Goal: Obtain resource: Obtain resource

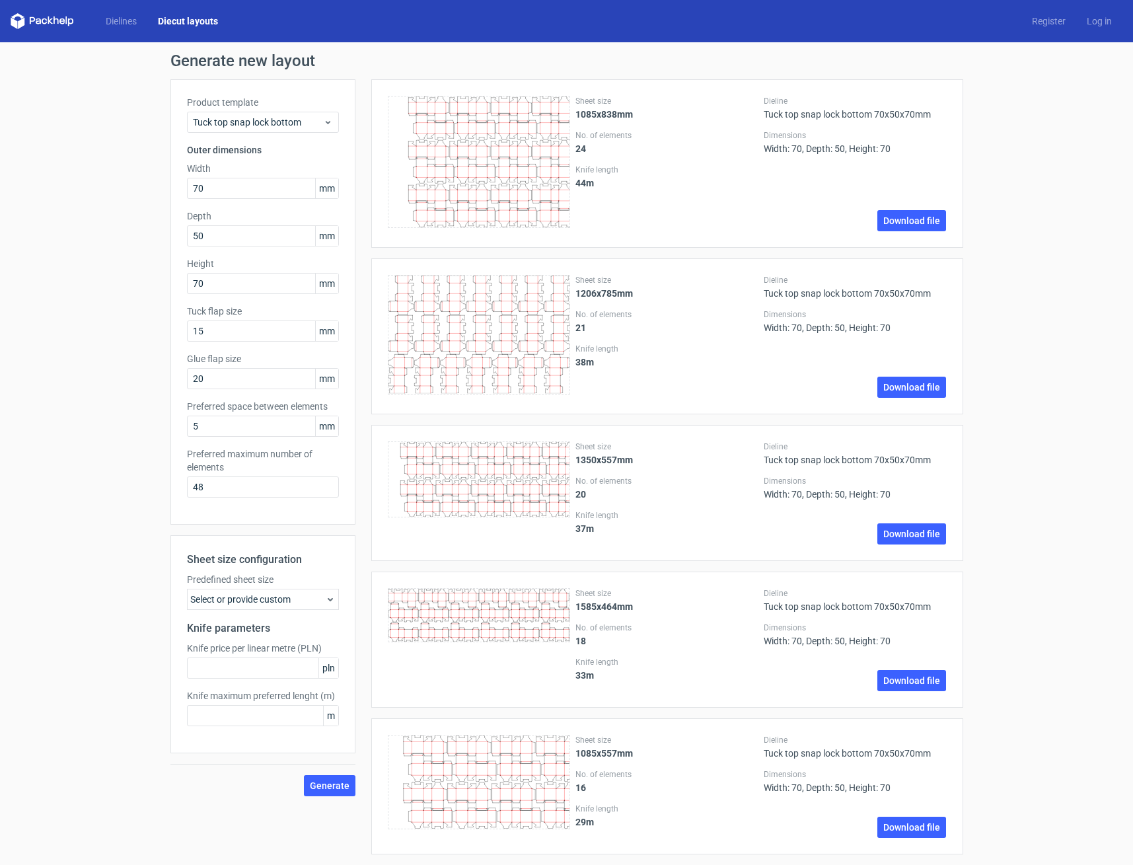
scroll to position [131, 0]
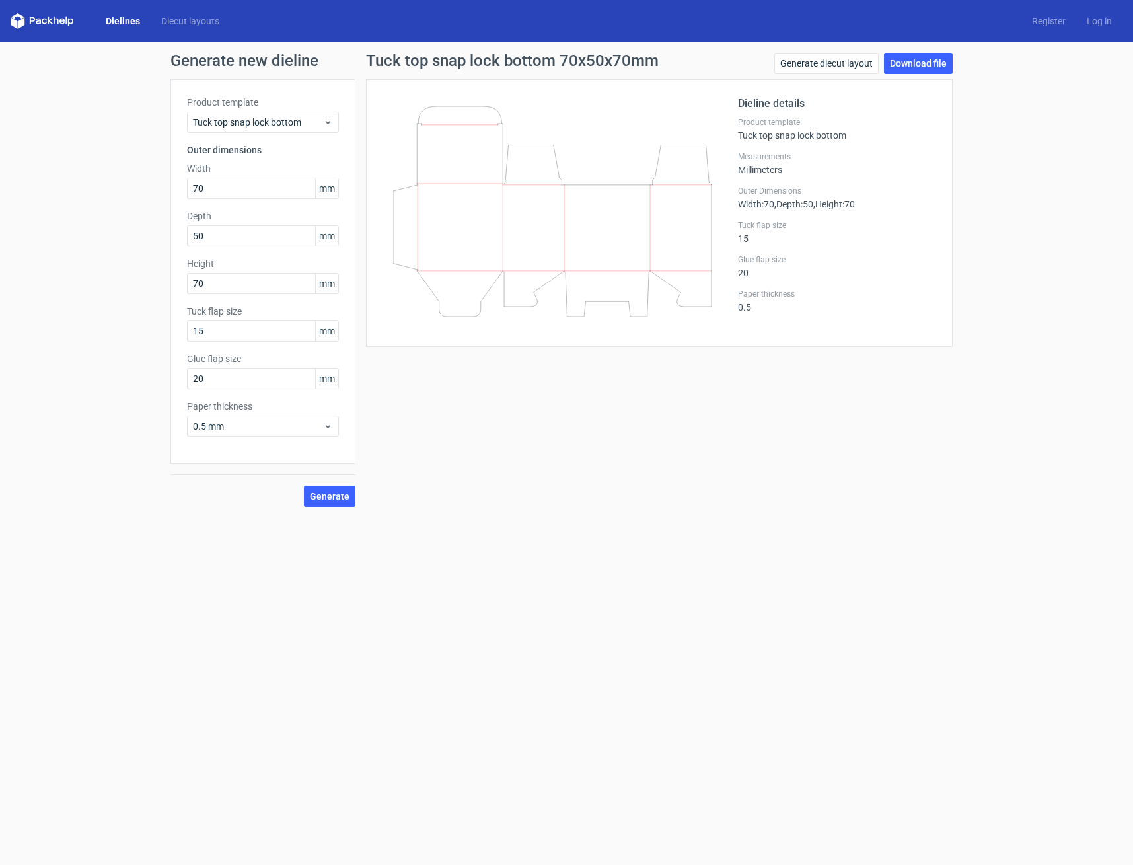
drag, startPoint x: 120, startPoint y: 19, endPoint x: 128, endPoint y: 21, distance: 8.2
click at [120, 20] on link "Dielines" at bounding box center [122, 21] width 55 height 13
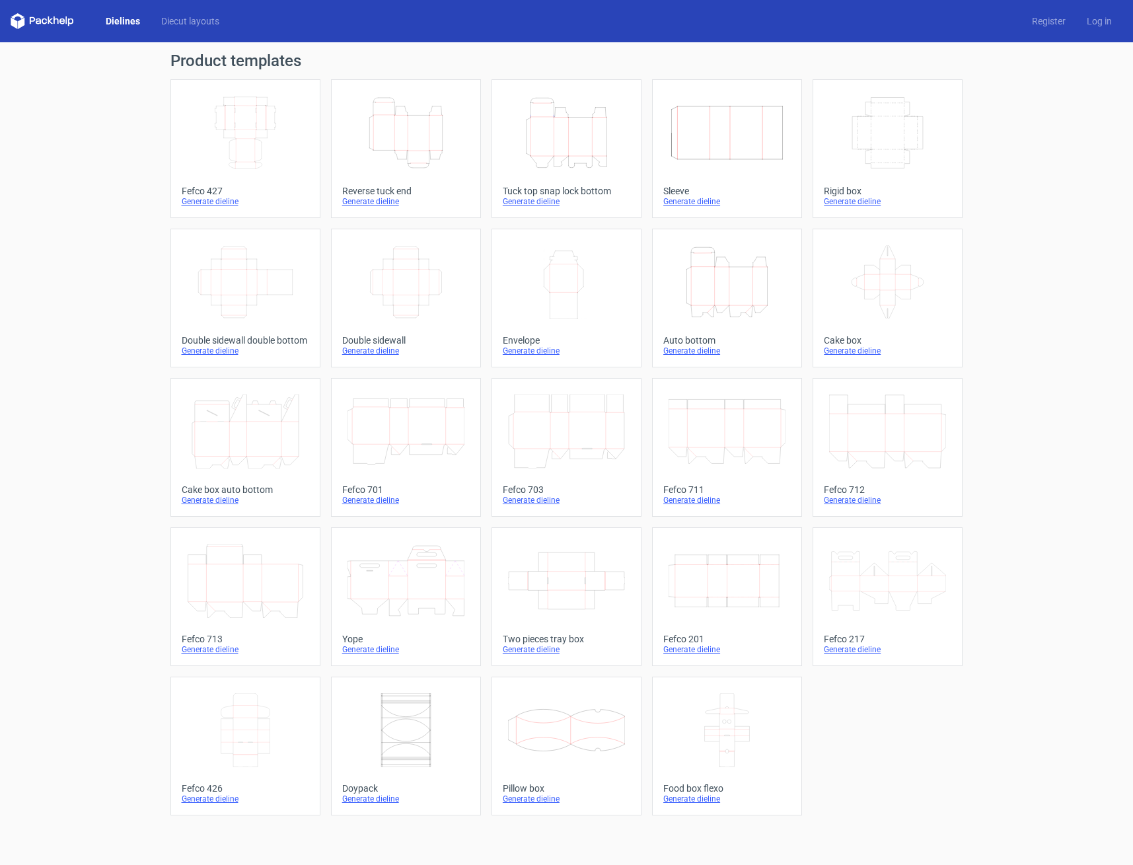
click at [420, 151] on line at bounding box center [418, 151] width 21 height 0
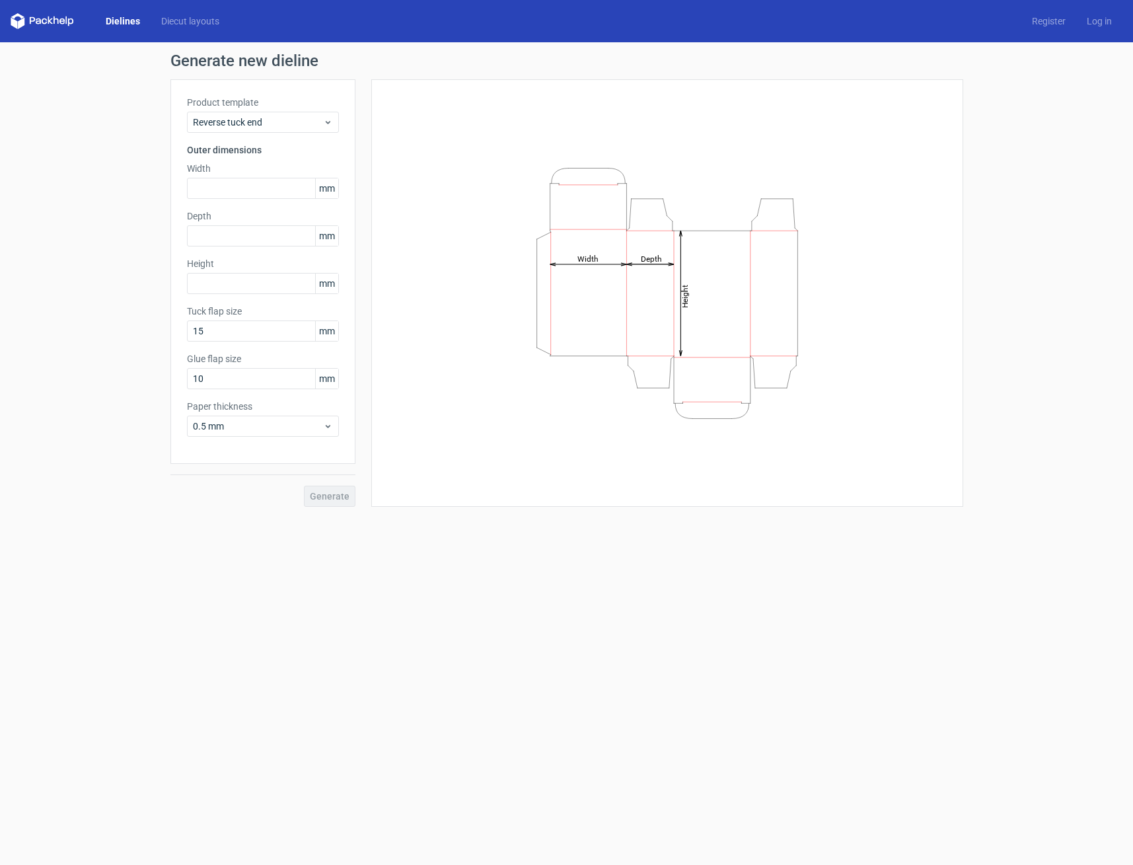
click at [420, 151] on div "Height Depth Width" at bounding box center [667, 293] width 559 height 394
click at [232, 182] on input "text" at bounding box center [263, 188] width 152 height 21
type input "60"
type input "35"
click at [266, 283] on input "text" at bounding box center [263, 283] width 152 height 21
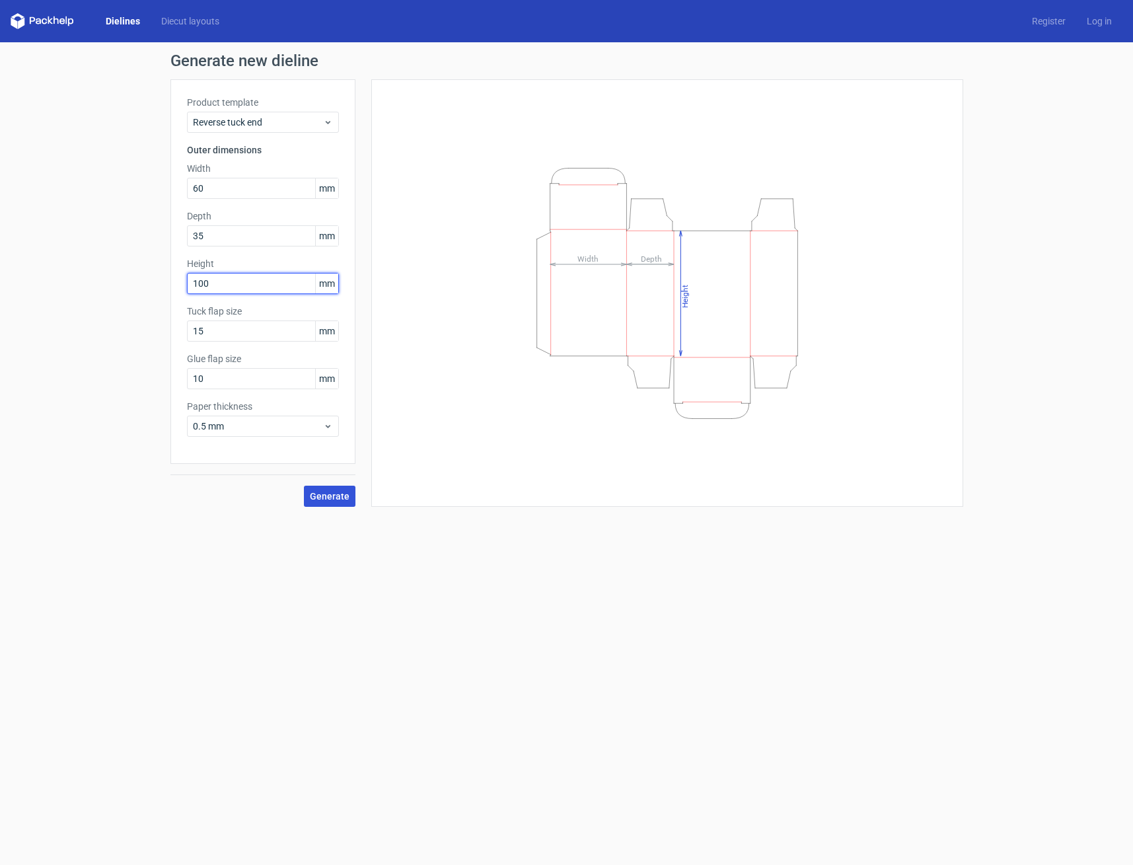
type input "100"
click at [335, 496] on span "Generate" at bounding box center [330, 495] width 40 height 9
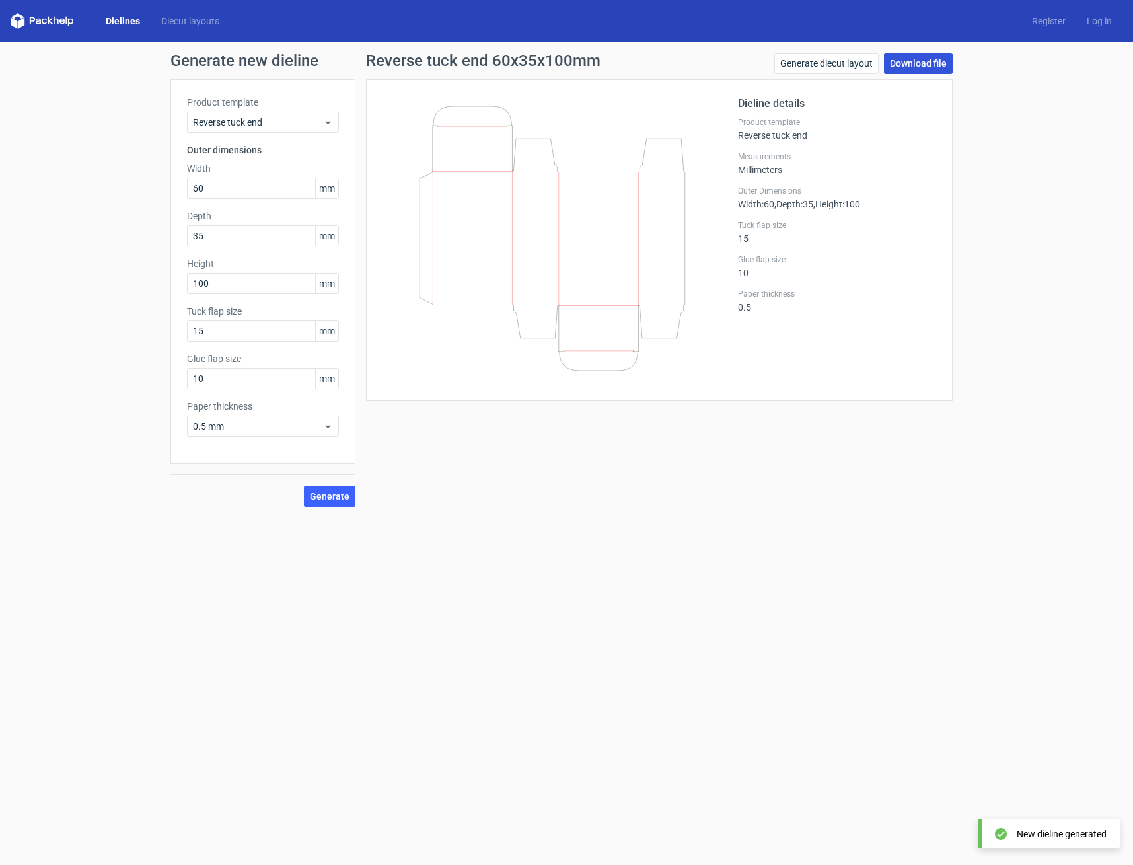
click at [923, 62] on link "Download file" at bounding box center [918, 63] width 69 height 21
click at [340, 497] on span "Generate" at bounding box center [330, 495] width 40 height 9
click at [337, 495] on circle at bounding box center [329, 495] width 16 height 16
click at [336, 495] on circle at bounding box center [329, 495] width 18 height 18
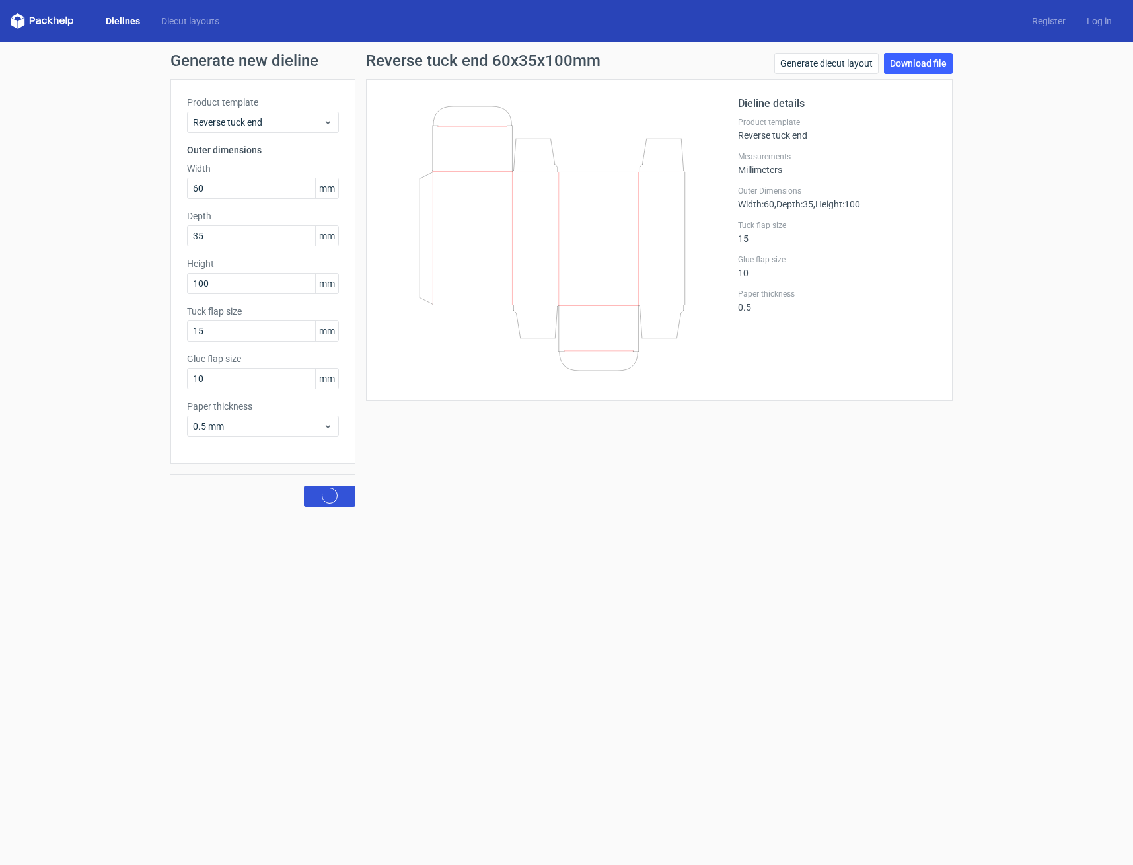
click at [336, 495] on circle at bounding box center [329, 495] width 18 height 18
click at [335, 495] on circle at bounding box center [329, 495] width 18 height 18
click at [857, 67] on link "Generate diecut layout" at bounding box center [826, 63] width 104 height 21
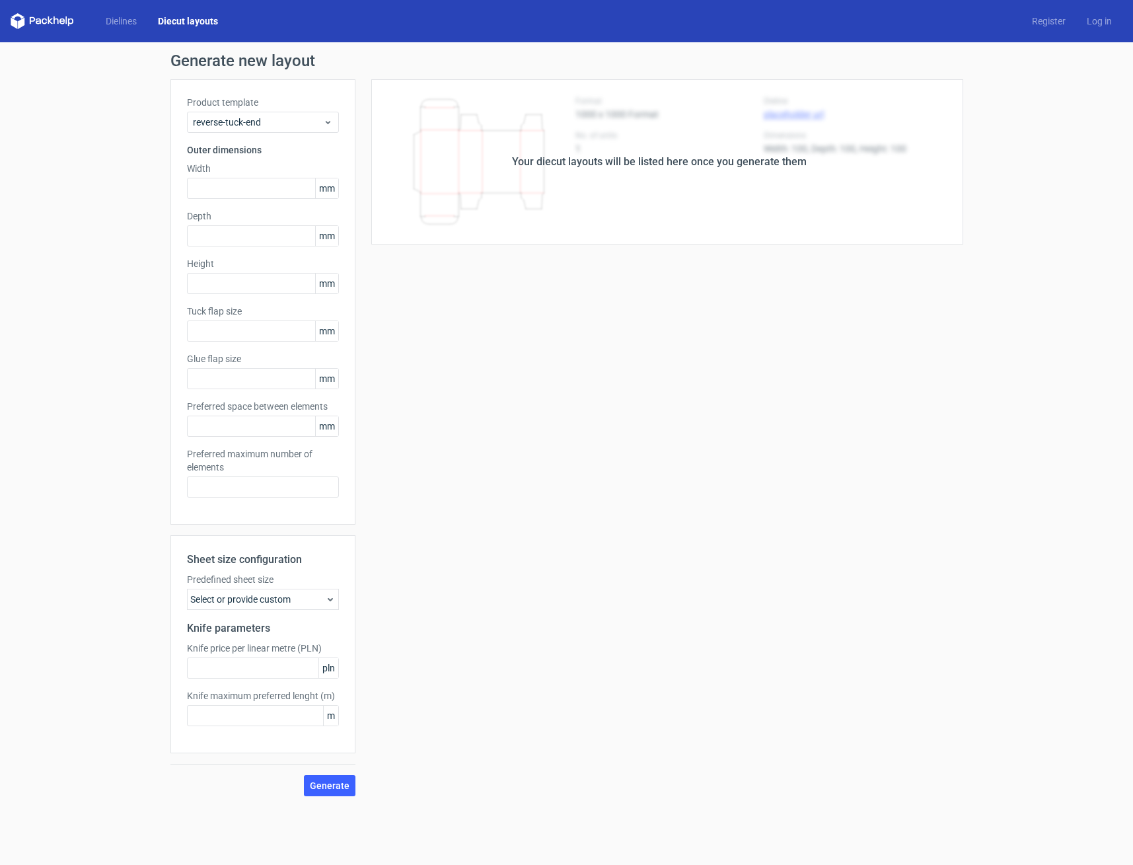
type input "60"
type input "35"
type input "100"
type input "15"
type input "10"
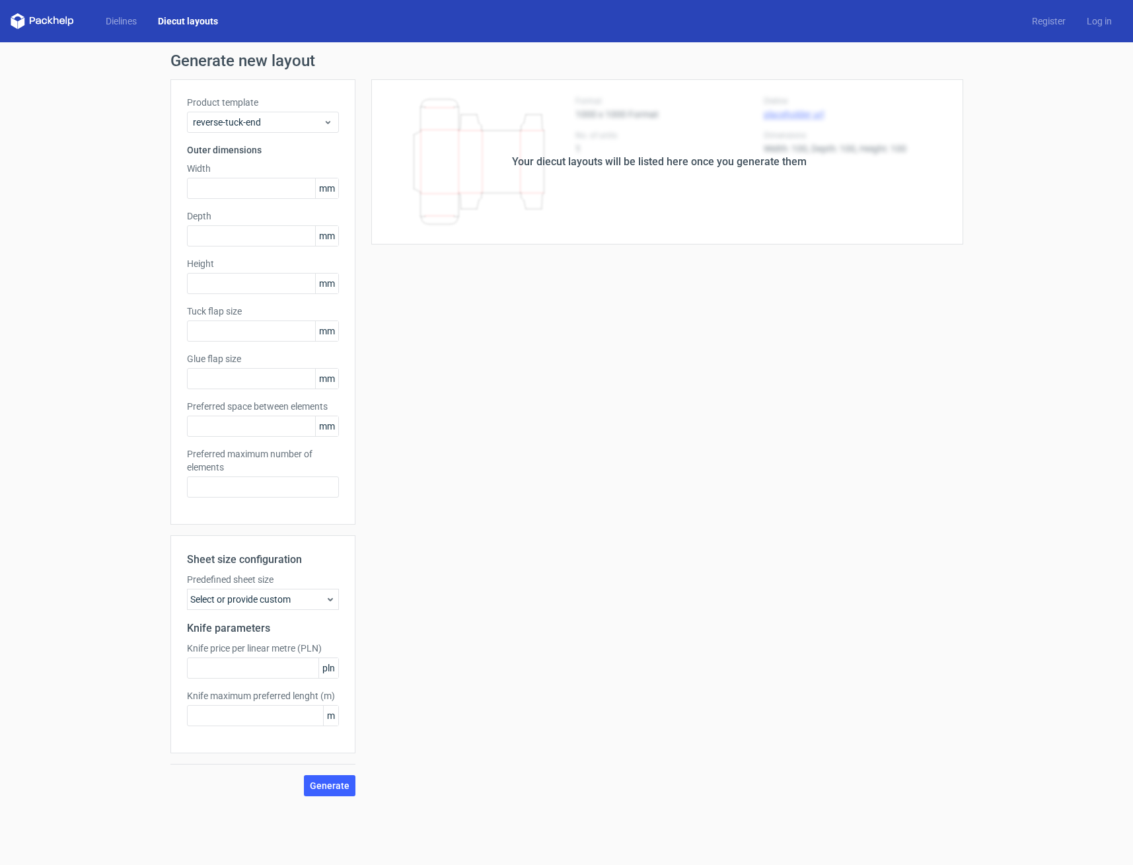
type input "5"
type input "48"
click at [126, 17] on link "Dielines" at bounding box center [121, 21] width 52 height 13
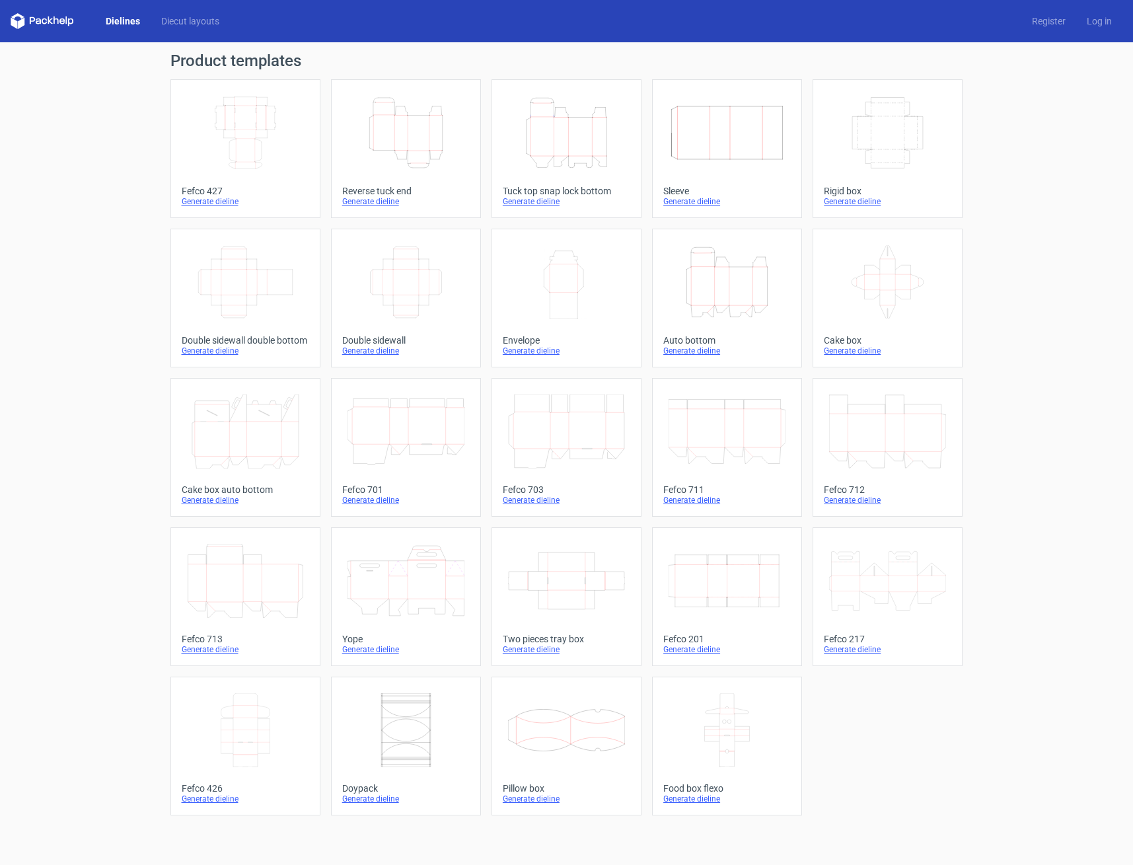
click at [436, 136] on icon "Height Depth Width" at bounding box center [405, 133] width 117 height 74
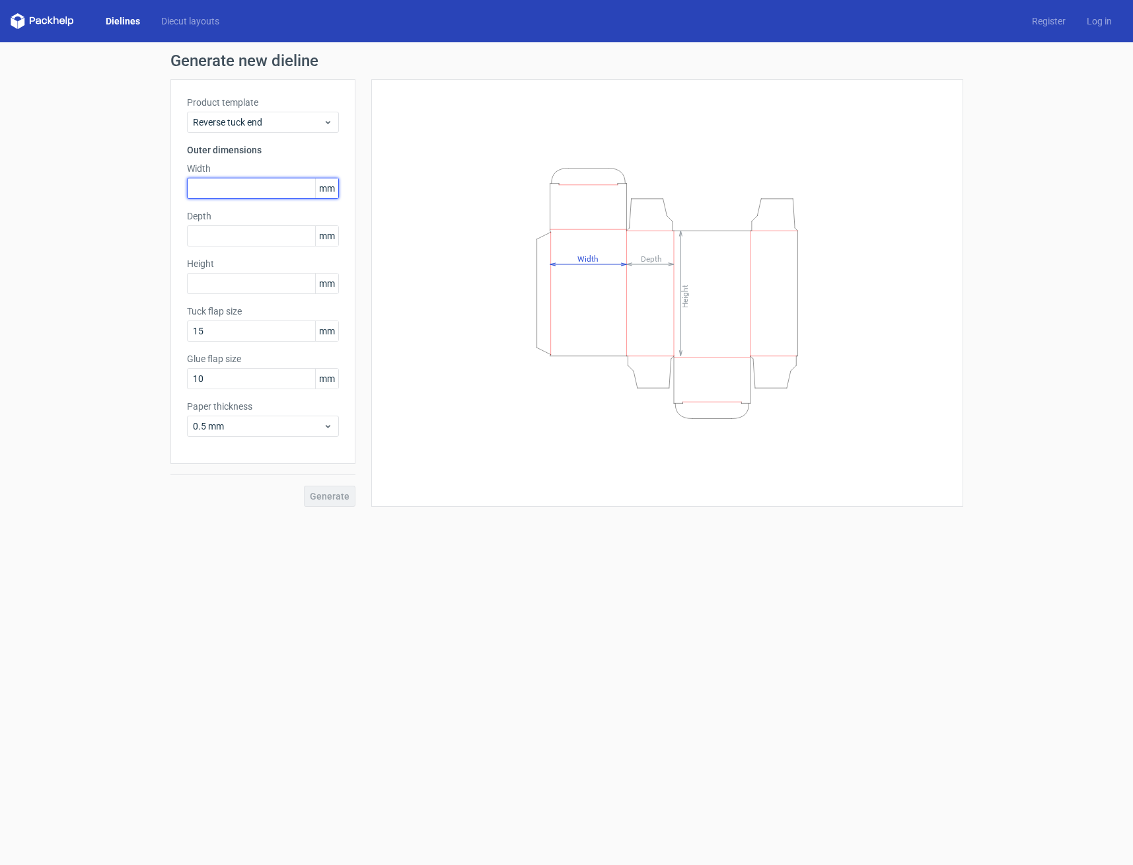
click at [225, 192] on input "text" at bounding box center [263, 188] width 152 height 21
type input "60"
type input "35"
type input "100"
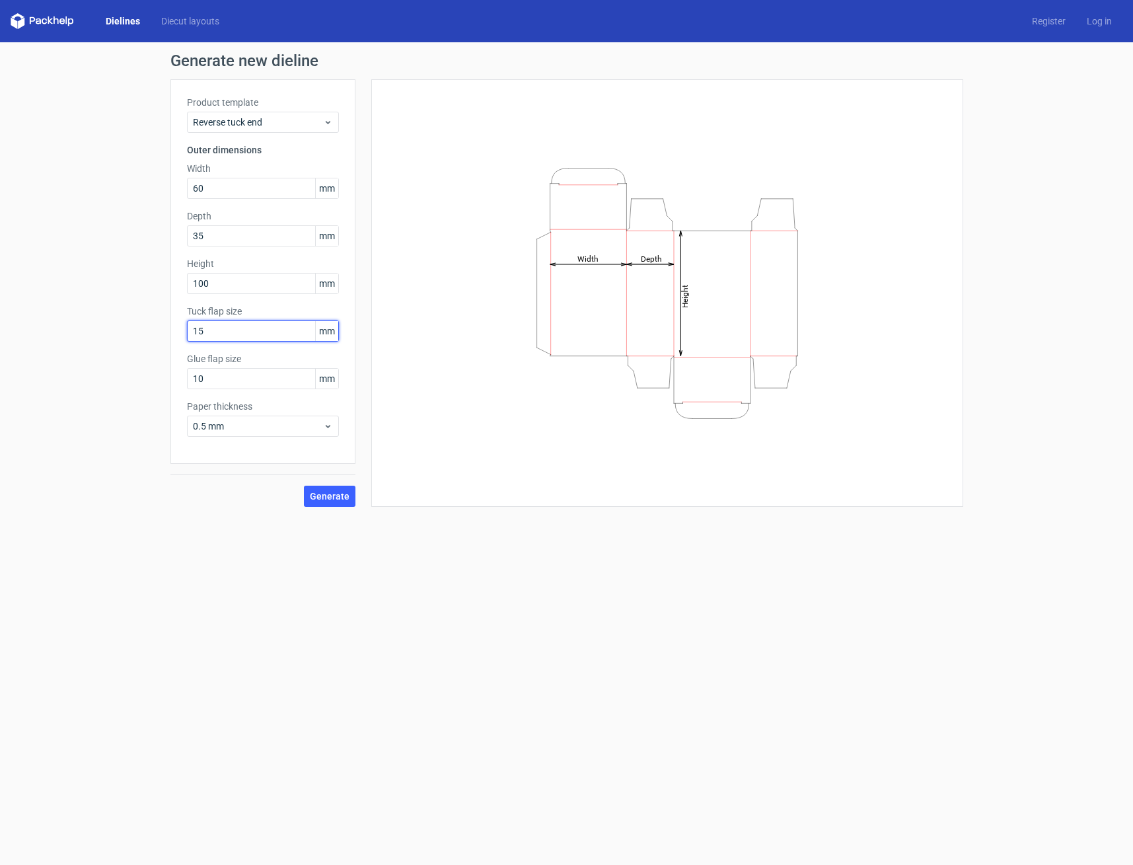
drag, startPoint x: 203, startPoint y: 331, endPoint x: 184, endPoint y: 334, distance: 20.1
click at [179, 334] on div "Product template Reverse tuck end Outer dimensions Width 60 mm Depth 35 mm Heig…" at bounding box center [262, 271] width 185 height 384
drag, startPoint x: 201, startPoint y: 377, endPoint x: 172, endPoint y: 373, distance: 28.7
click at [174, 375] on div "Product template Reverse tuck end Outer dimensions Width 60 mm Depth 35 mm Heig…" at bounding box center [262, 271] width 185 height 384
type input "20"
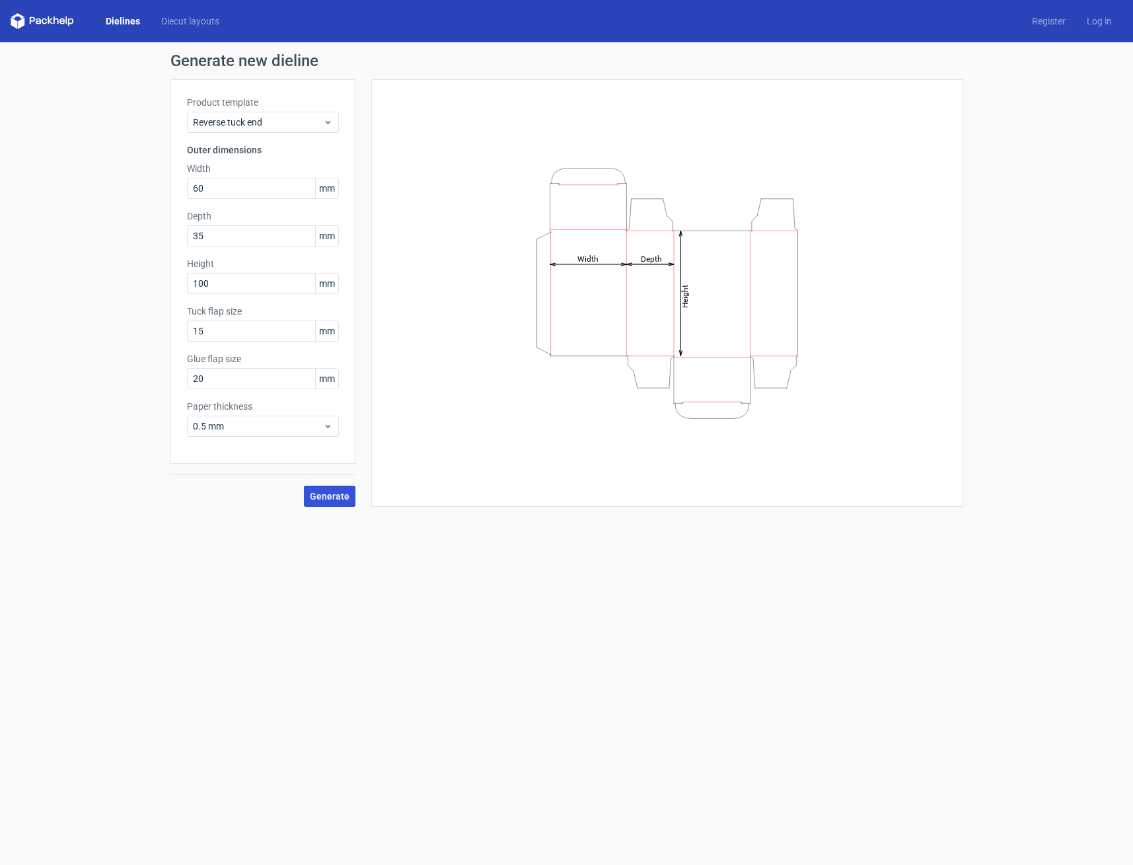
click at [332, 495] on span "Generate" at bounding box center [330, 495] width 40 height 9
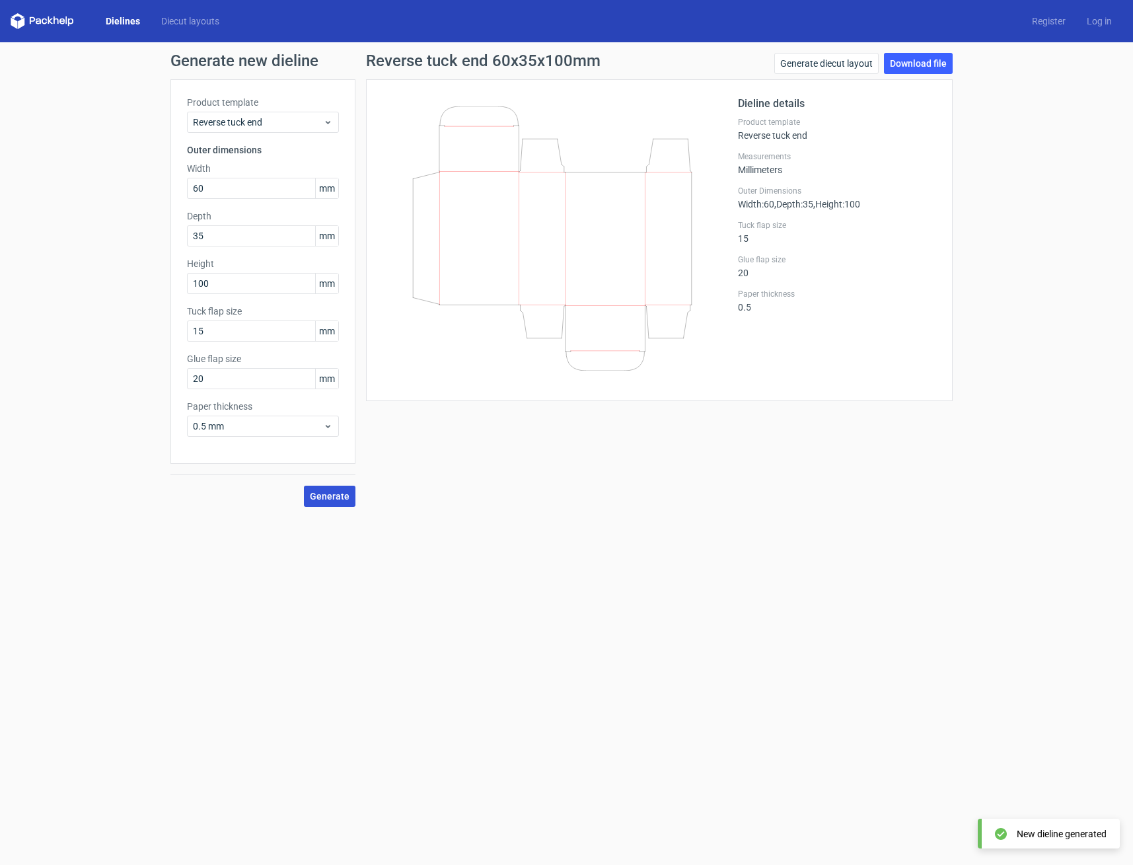
click at [321, 497] on span "Generate" at bounding box center [330, 495] width 40 height 9
click at [1098, 20] on link "Log in" at bounding box center [1099, 21] width 46 height 13
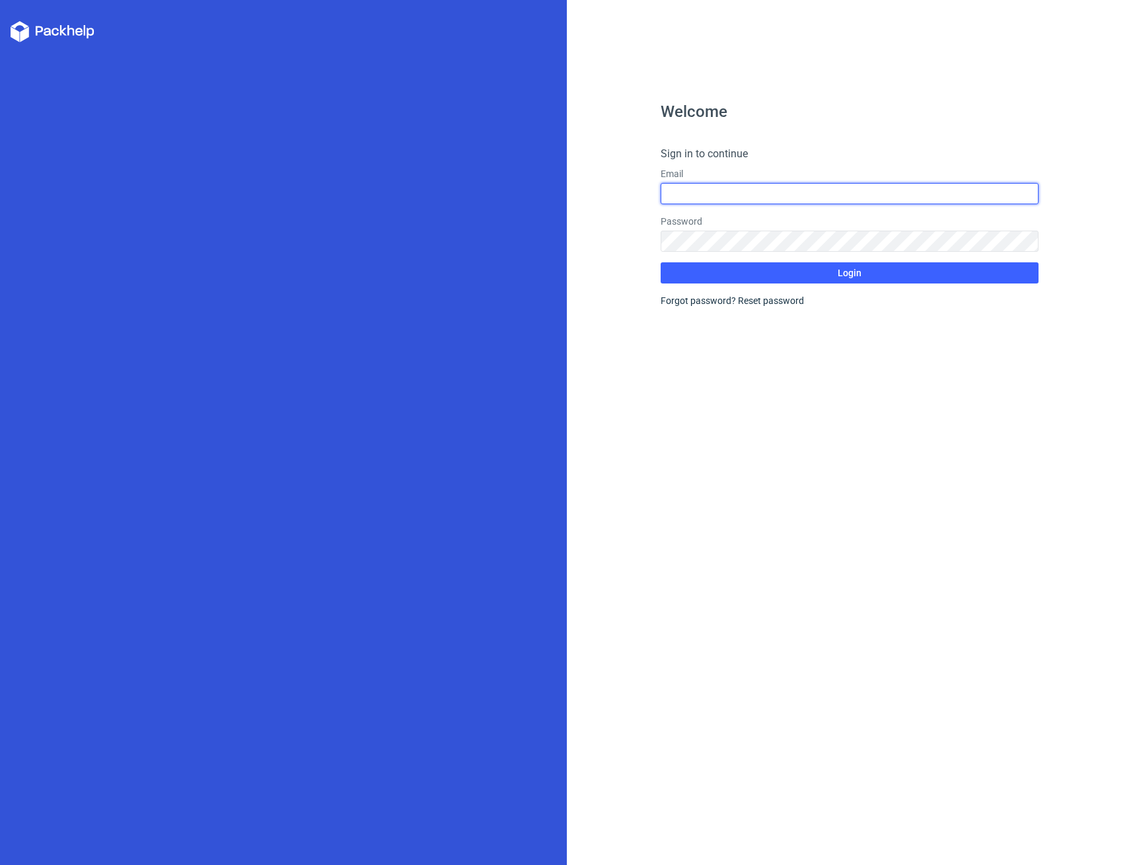
click at [696, 188] on input "text" at bounding box center [850, 193] width 378 height 21
type input "[EMAIL_ADDRESS][DOMAIN_NAME]"
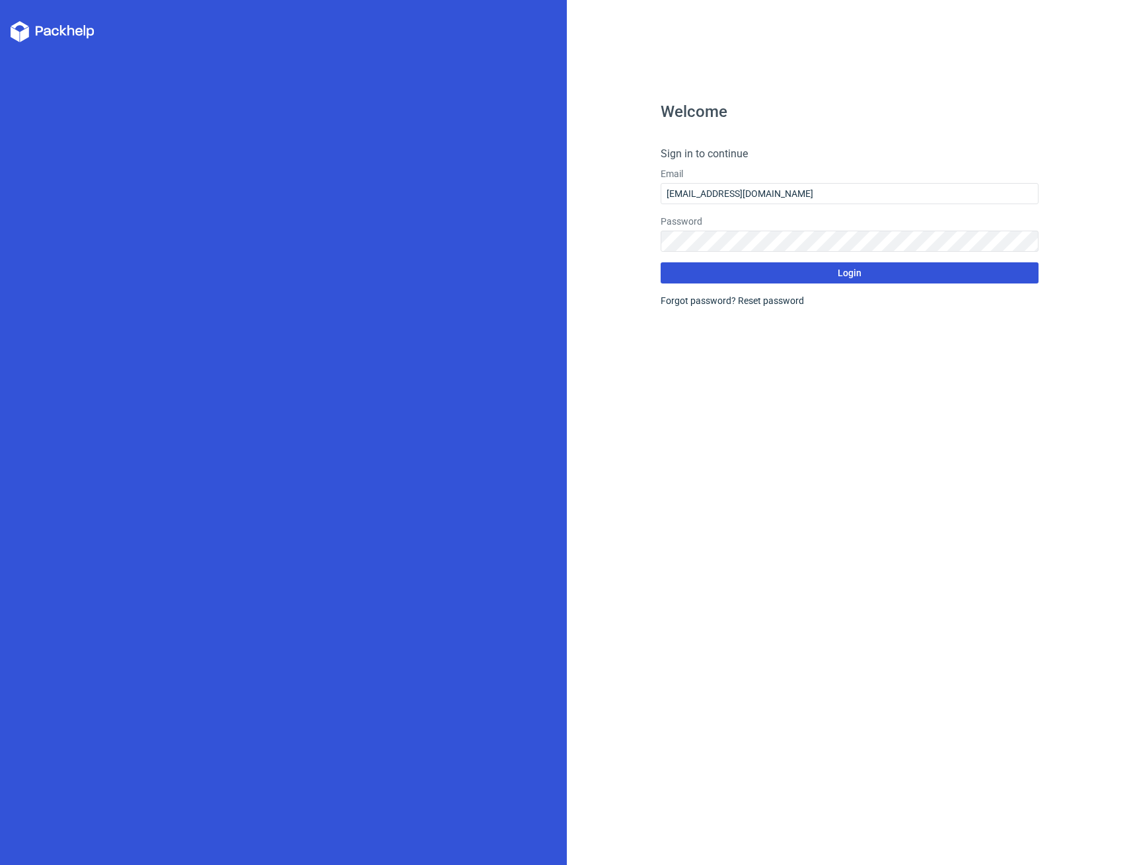
click at [771, 282] on button "Login" at bounding box center [850, 272] width 378 height 21
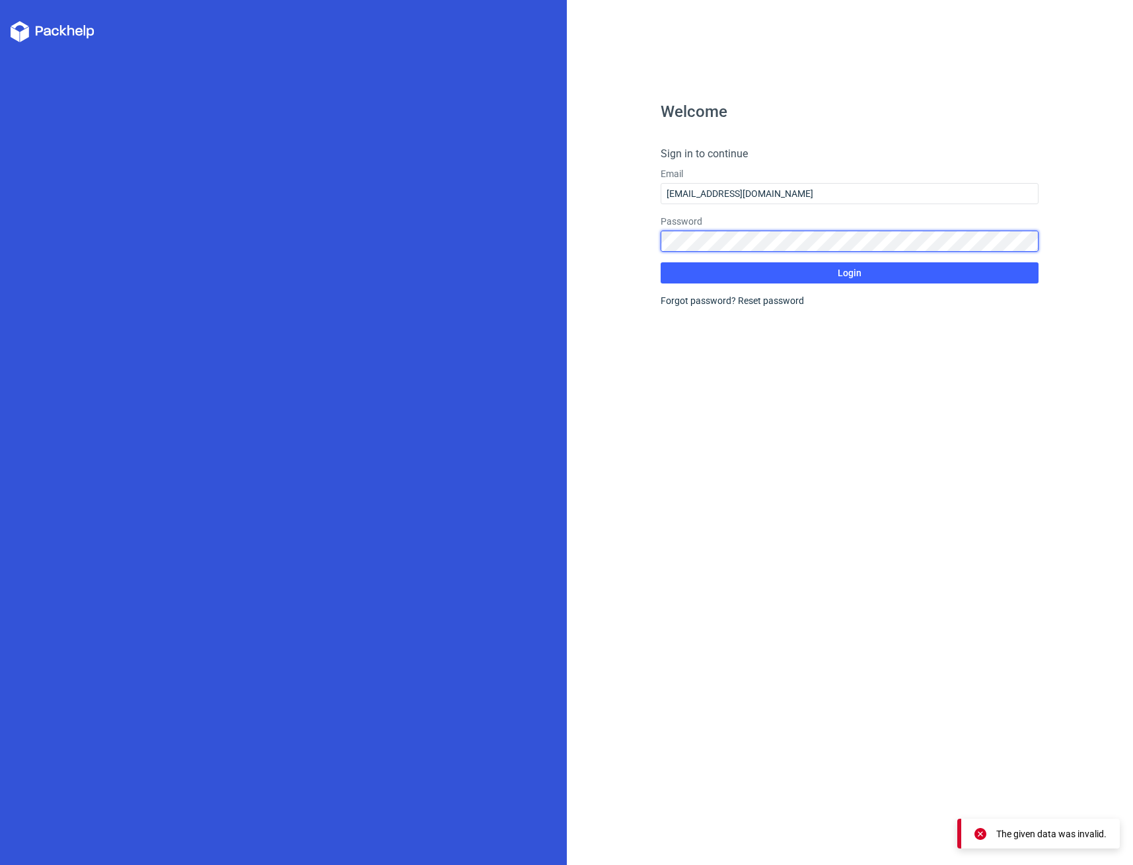
click at [650, 246] on div "Welcome Sign in to continue Email [EMAIL_ADDRESS][DOMAIN_NAME] Password Login F…" at bounding box center [850, 432] width 567 height 865
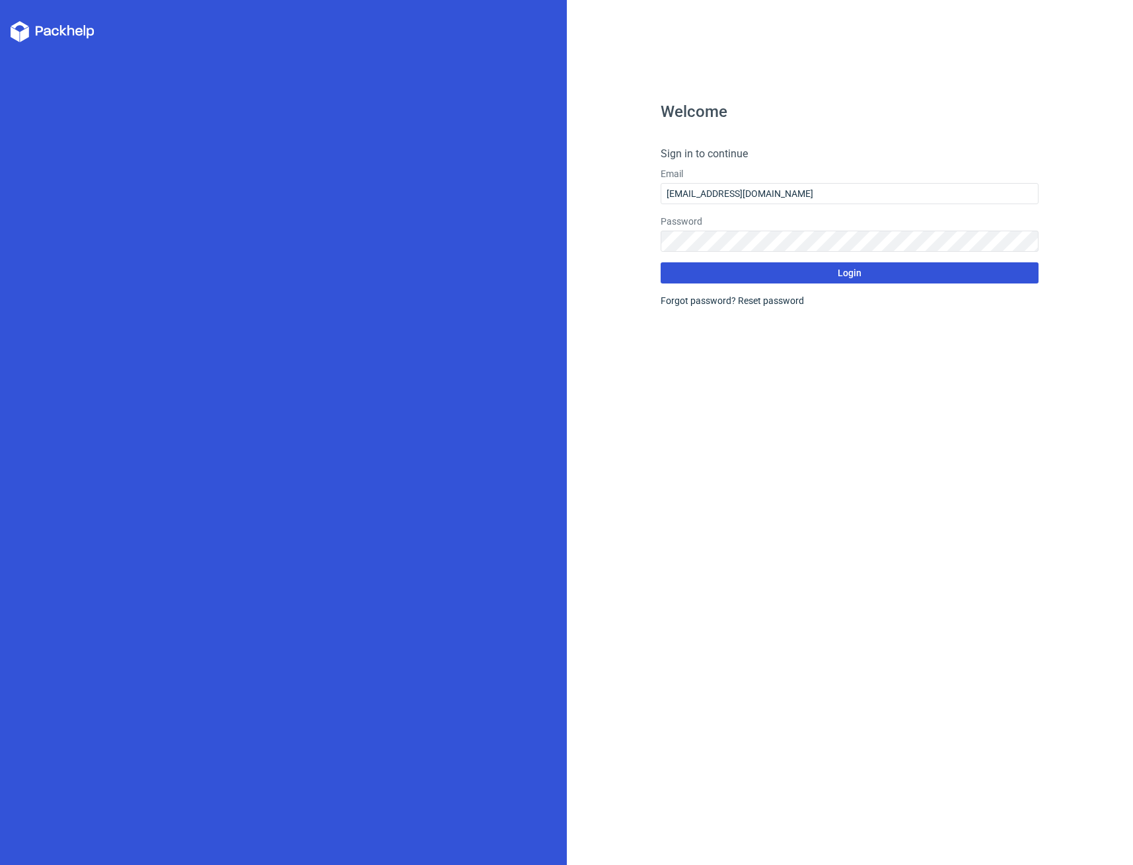
click at [811, 271] on button "Login" at bounding box center [850, 272] width 378 height 21
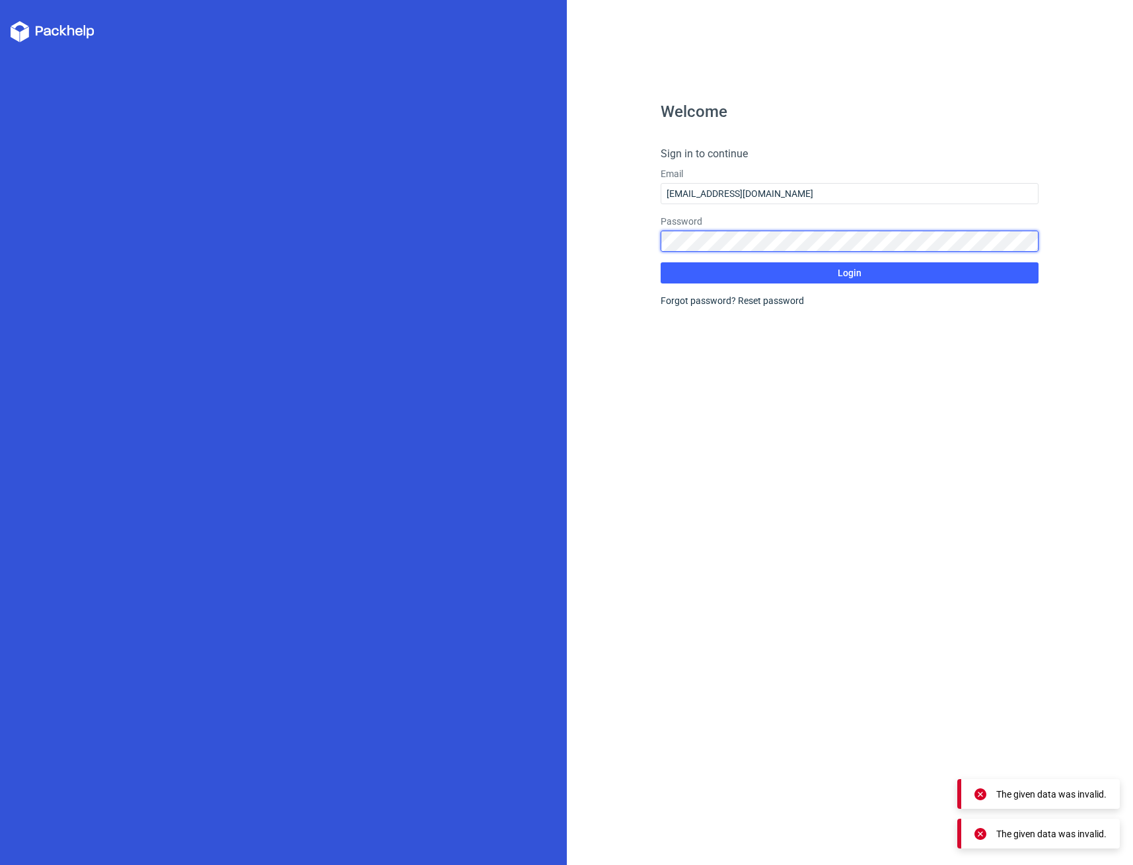
click at [628, 234] on div "Welcome Sign in to continue Email [EMAIL_ADDRESS][DOMAIN_NAME] Password Login F…" at bounding box center [850, 432] width 567 height 865
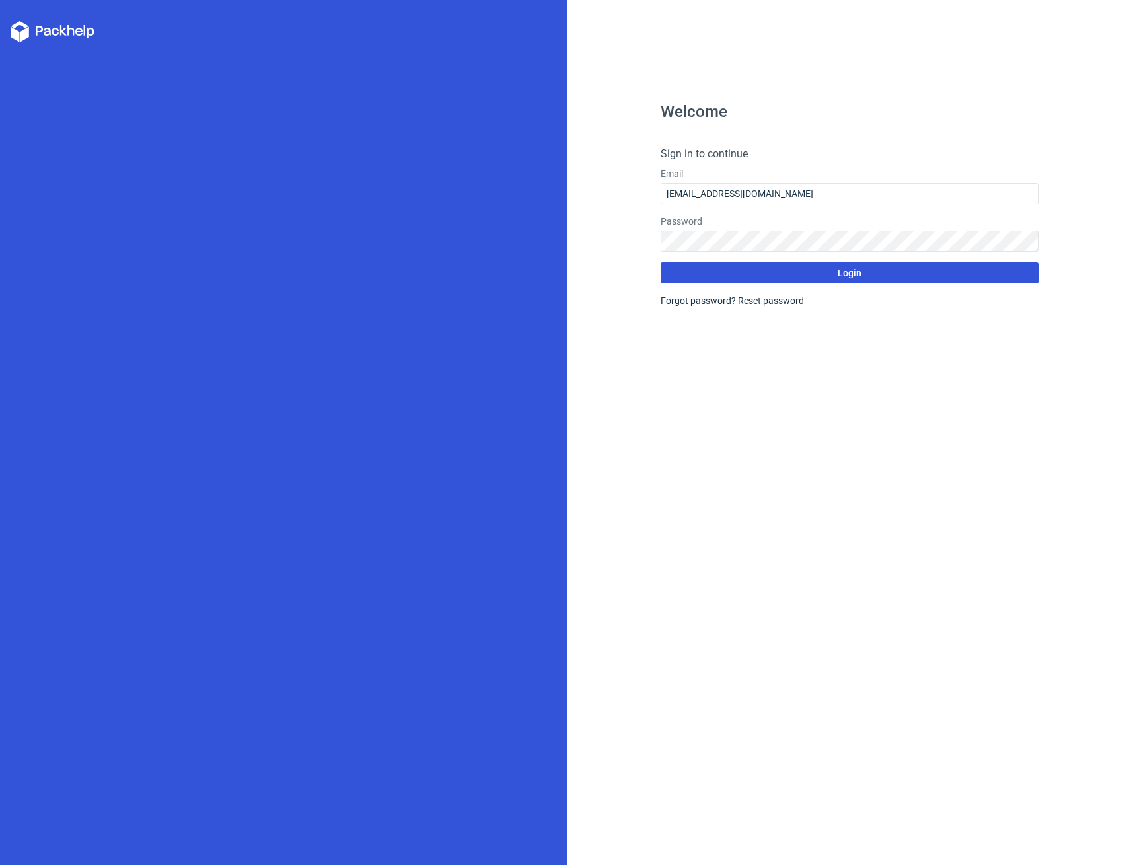
click at [708, 267] on button "Login" at bounding box center [850, 272] width 378 height 21
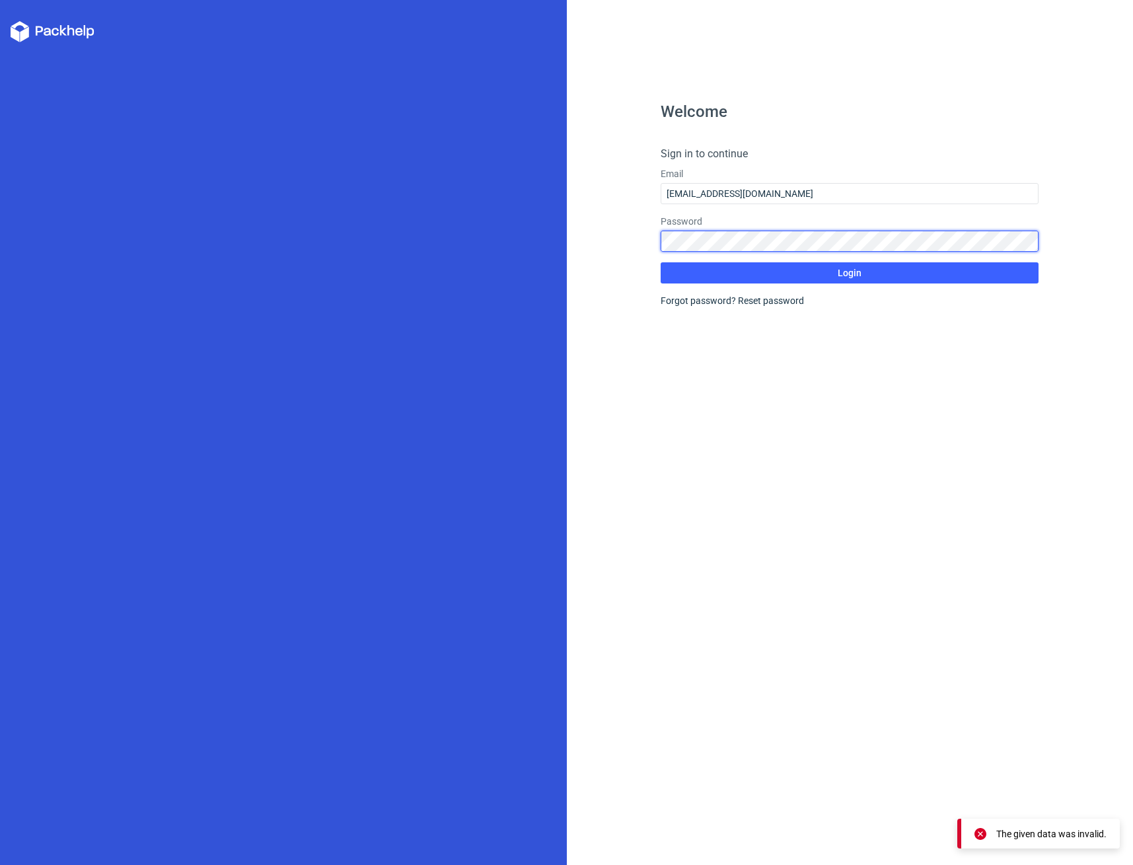
click at [653, 244] on div "Welcome Sign in to continue Email [EMAIL_ADDRESS][DOMAIN_NAME] Password Login F…" at bounding box center [850, 432] width 567 height 865
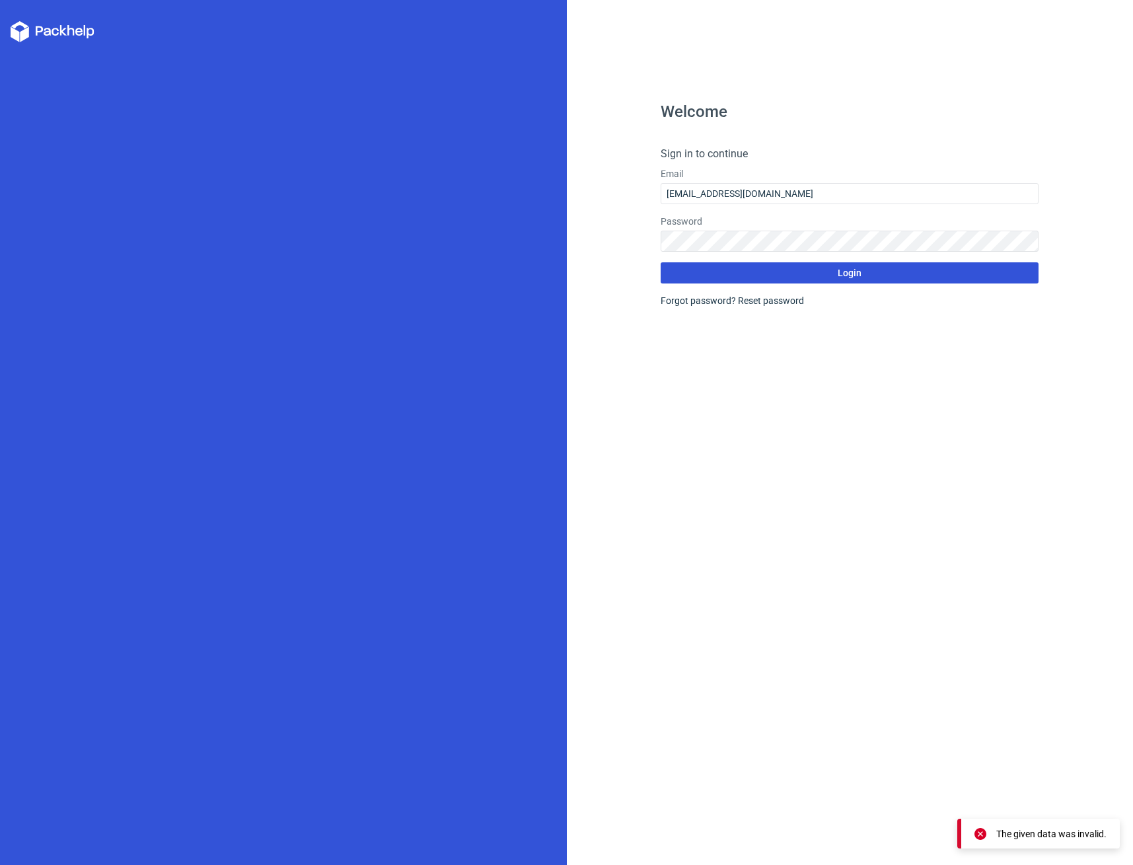
click at [799, 273] on button "Login" at bounding box center [850, 272] width 378 height 21
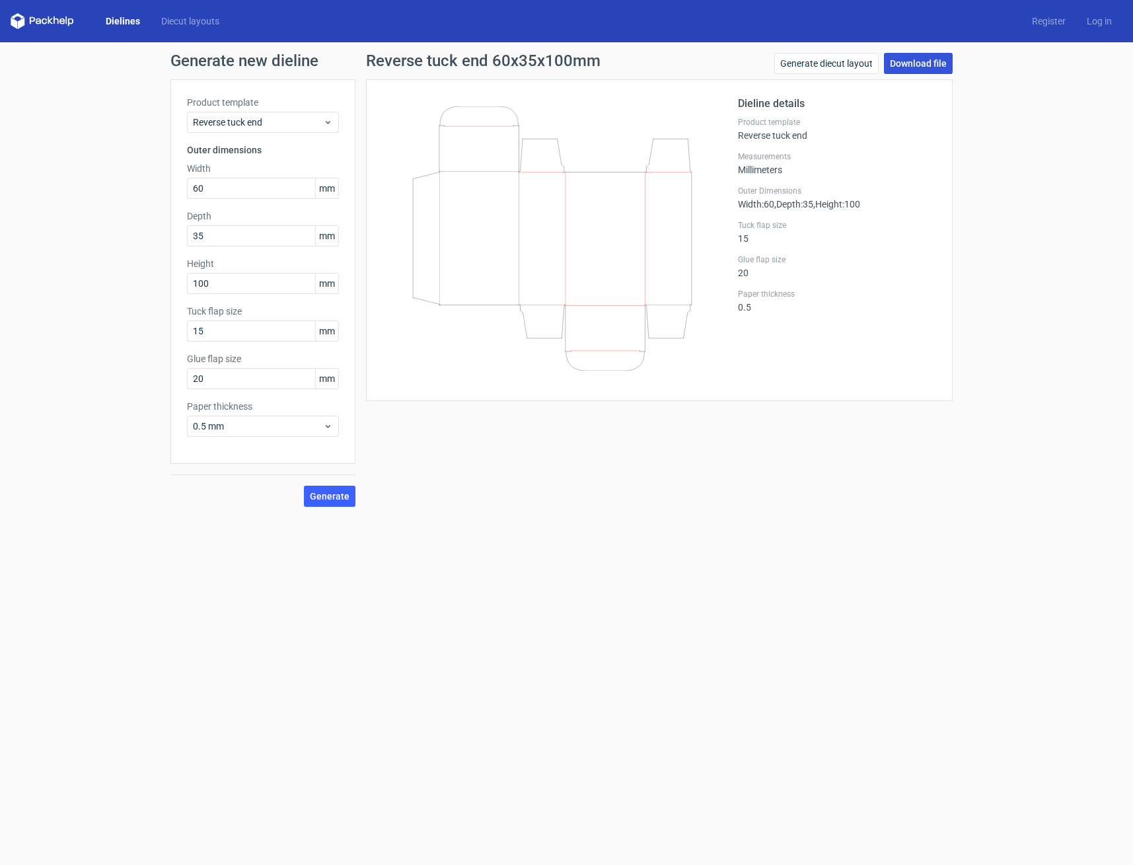
click at [924, 54] on link "Download file" at bounding box center [918, 63] width 69 height 21
click at [931, 61] on link "Download file" at bounding box center [918, 63] width 69 height 21
click at [820, 62] on link "Generate diecut layout" at bounding box center [826, 63] width 104 height 21
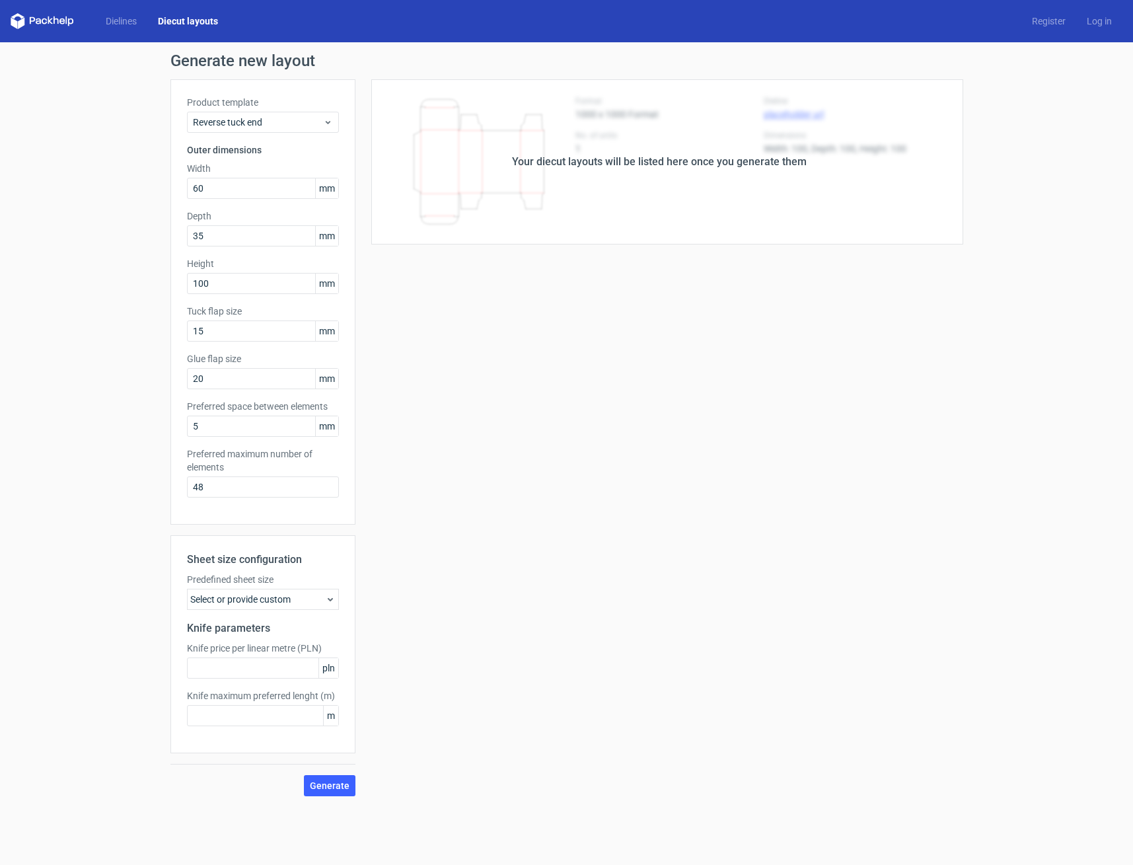
click at [583, 133] on div "Your diecut layouts will be listed here once you generate them" at bounding box center [659, 161] width 608 height 165
click at [715, 148] on div "Your diecut layouts will be listed here once you generate them" at bounding box center [659, 161] width 608 height 165
drag, startPoint x: 771, startPoint y: 163, endPoint x: 764, endPoint y: 164, distance: 7.4
click at [771, 163] on div "Your diecut layouts will be listed here once you generate them" at bounding box center [659, 162] width 295 height 16
click at [327, 788] on span "Generate" at bounding box center [330, 785] width 40 height 9
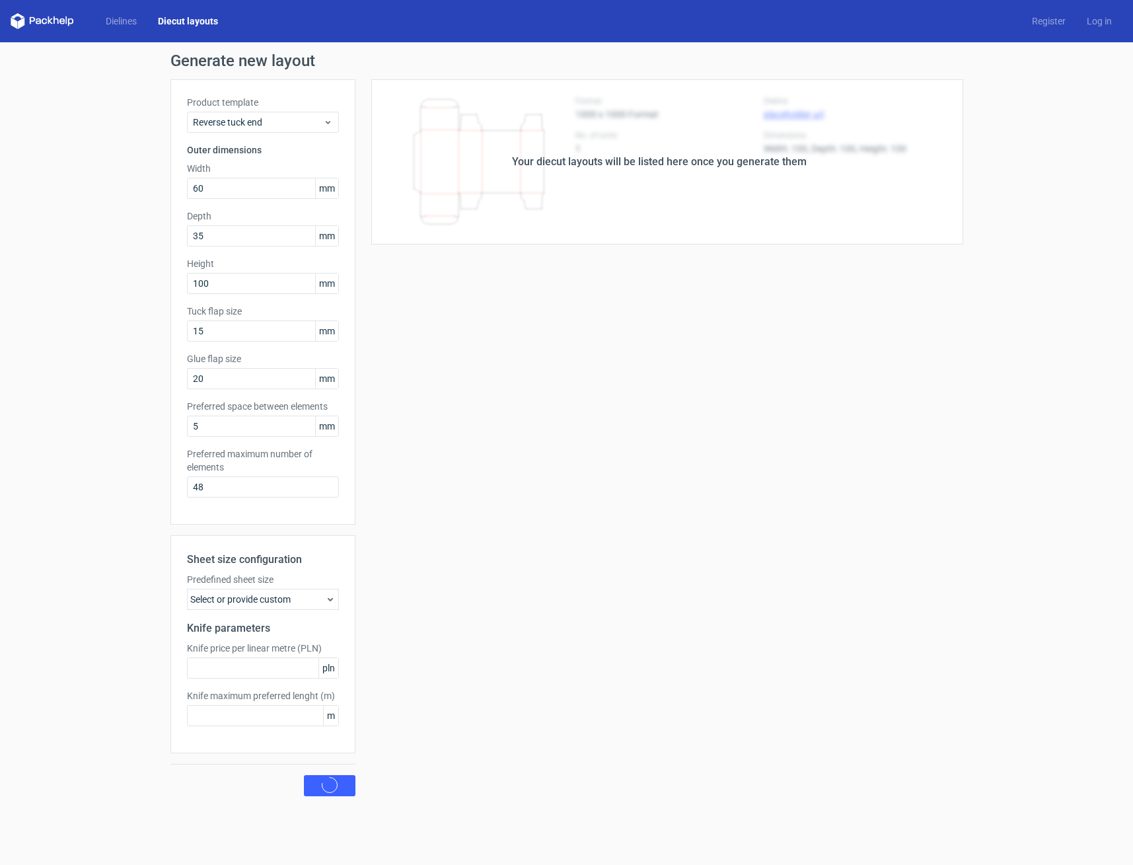
click at [495, 178] on div "Your diecut layouts will be listed here once you generate them" at bounding box center [659, 161] width 608 height 165
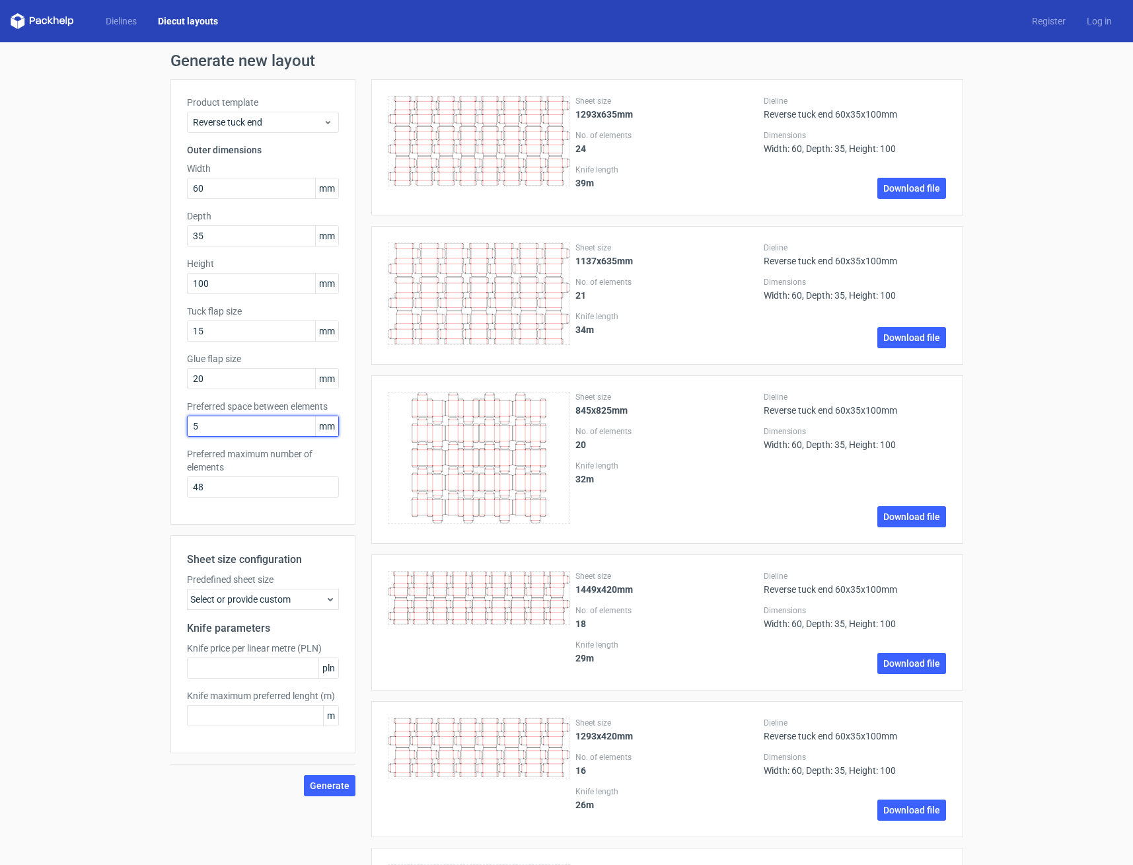
drag, startPoint x: 172, startPoint y: 427, endPoint x: 115, endPoint y: 428, distance: 57.5
drag, startPoint x: 213, startPoint y: 491, endPoint x: 164, endPoint y: 489, distance: 48.9
type input "1"
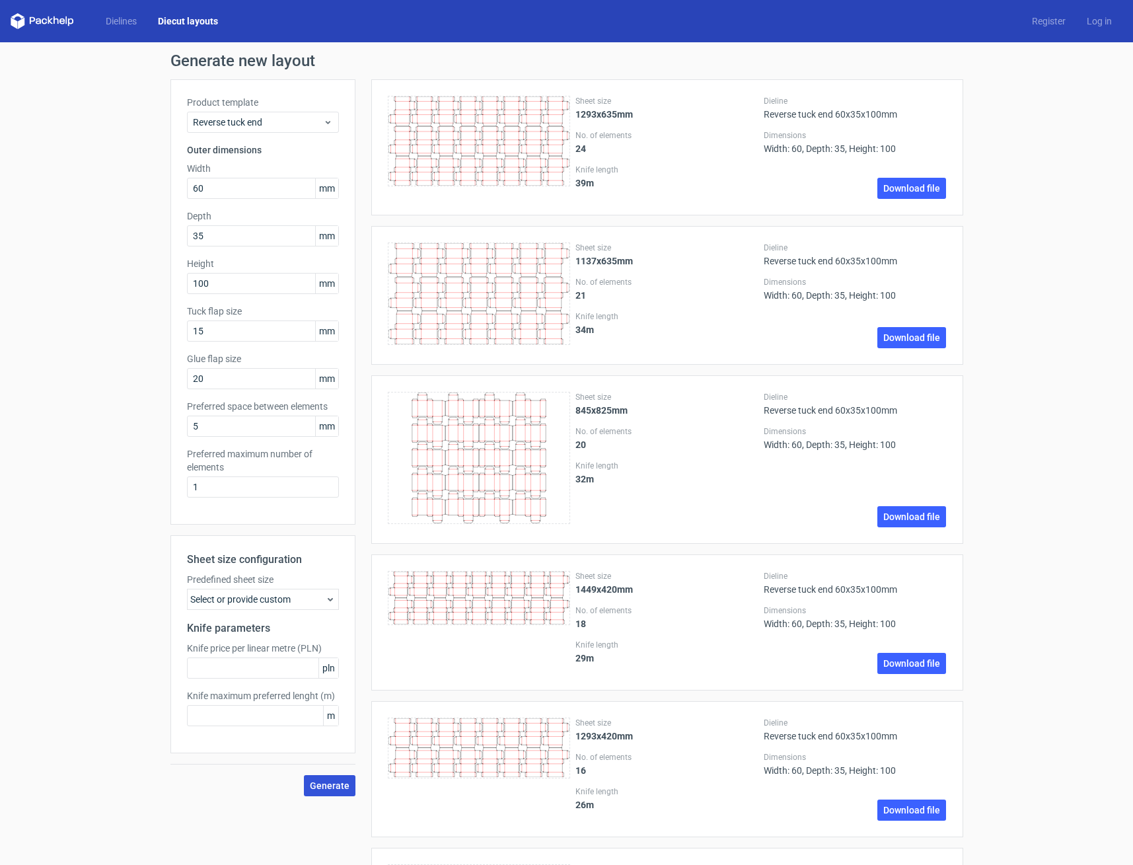
click at [330, 787] on span "Generate" at bounding box center [330, 785] width 40 height 9
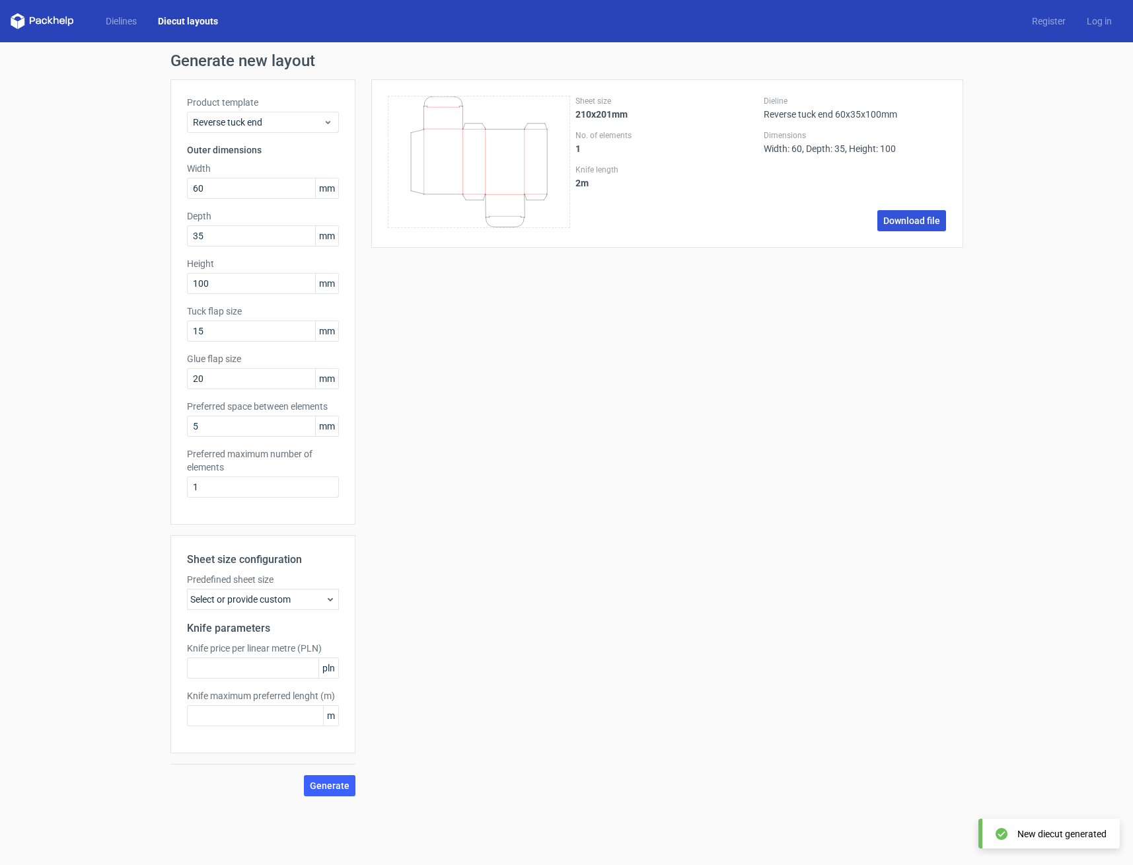
click at [917, 219] on link "Download file" at bounding box center [911, 220] width 69 height 21
click at [132, 24] on link "Dielines" at bounding box center [121, 21] width 52 height 13
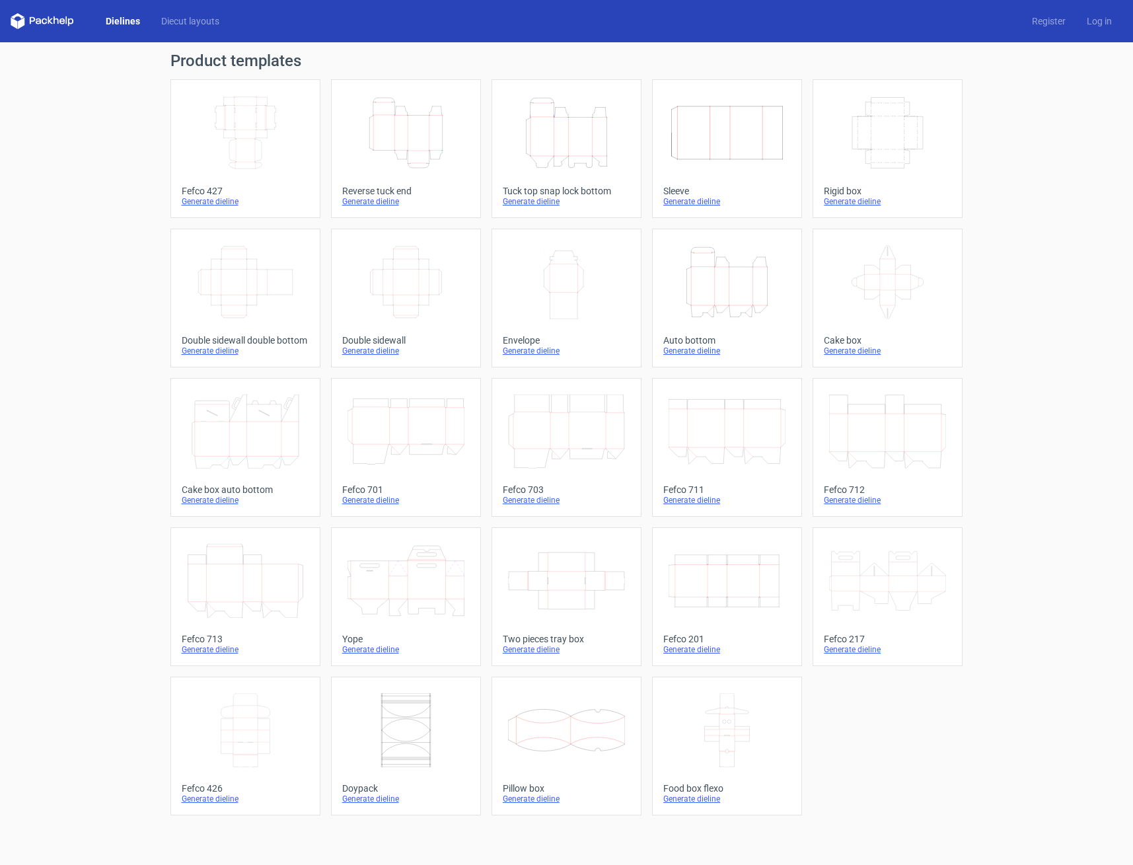
click at [384, 118] on icon "Height Depth Width" at bounding box center [405, 133] width 117 height 74
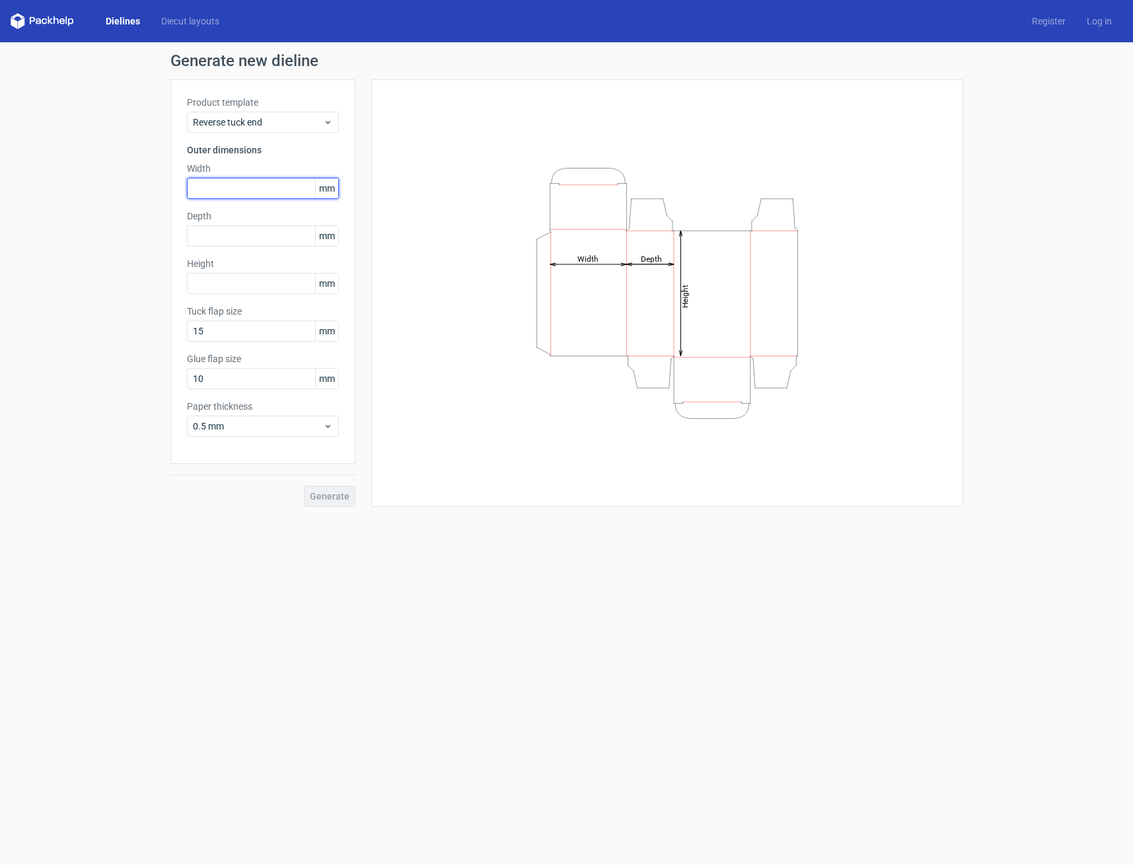
click at [226, 188] on input "text" at bounding box center [263, 188] width 152 height 21
type input "60"
type input "35"
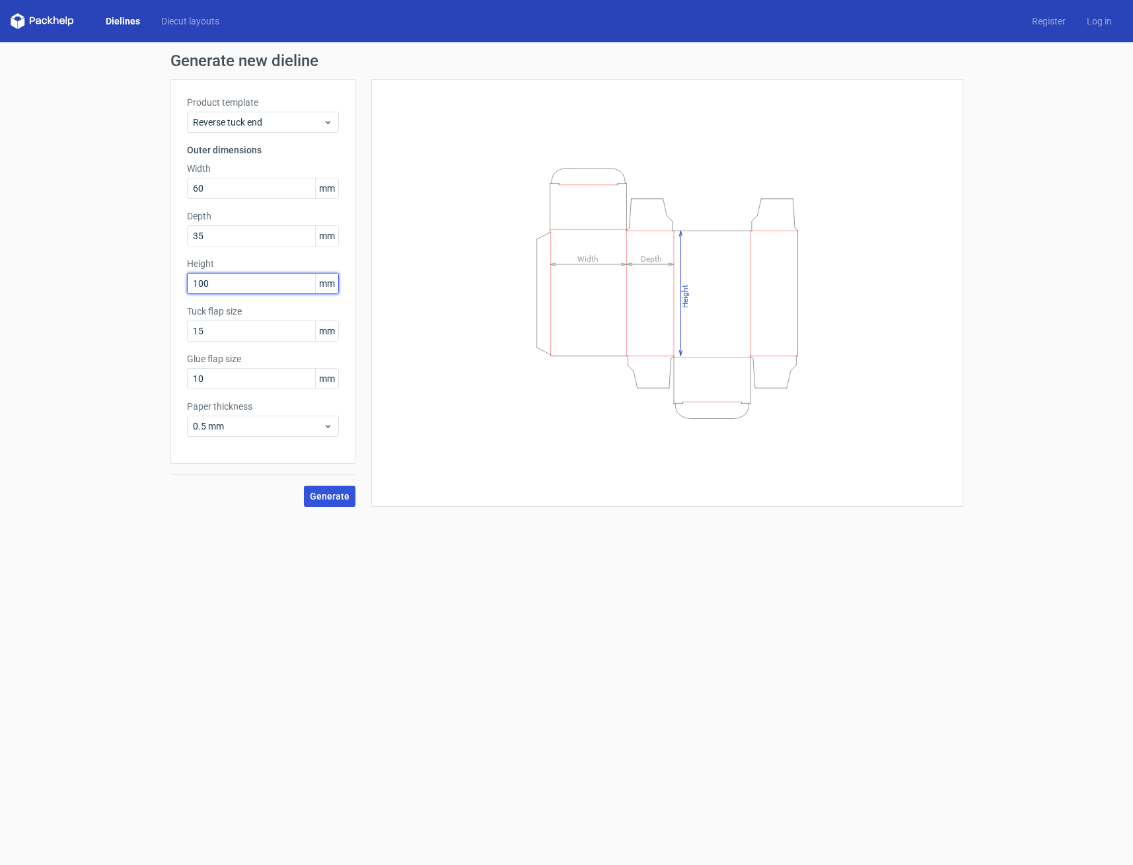
type input "100"
click at [333, 493] on span "Generate" at bounding box center [330, 495] width 40 height 9
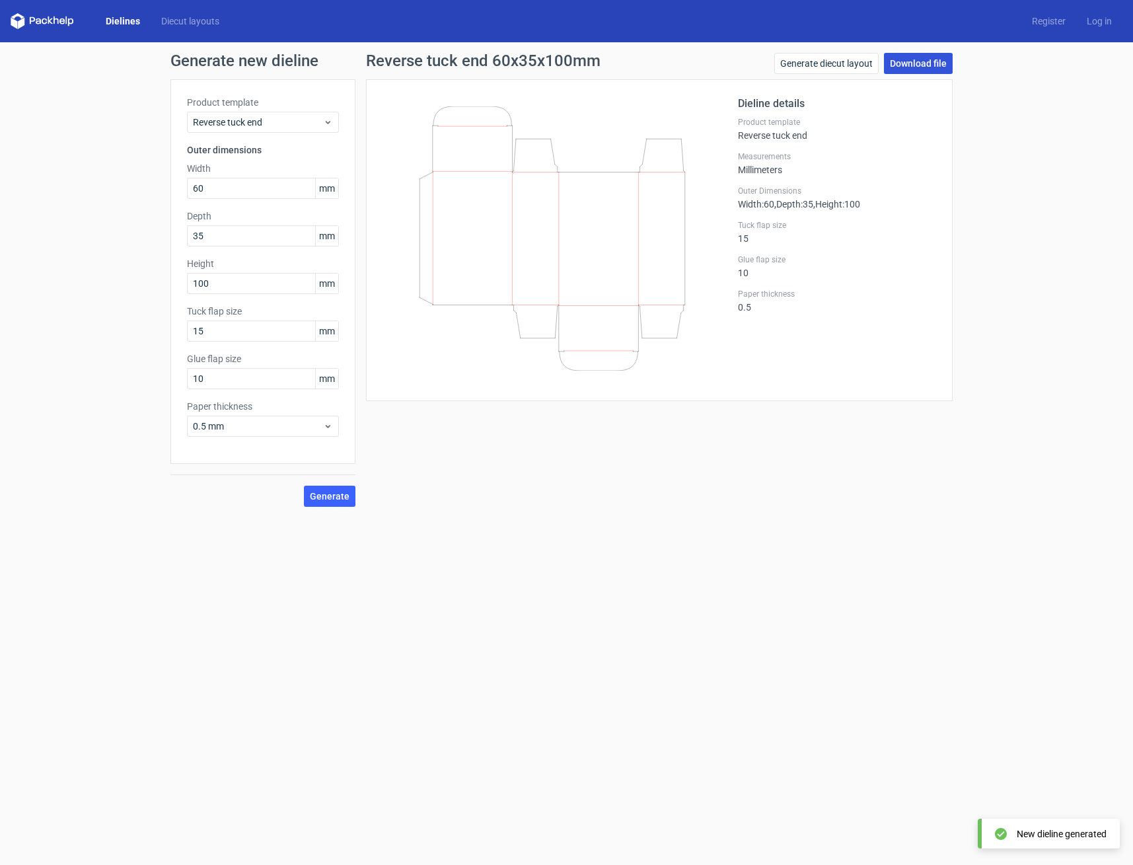
click at [918, 63] on link "Download file" at bounding box center [918, 63] width 69 height 21
click at [856, 65] on link "Generate diecut layout" at bounding box center [826, 63] width 104 height 21
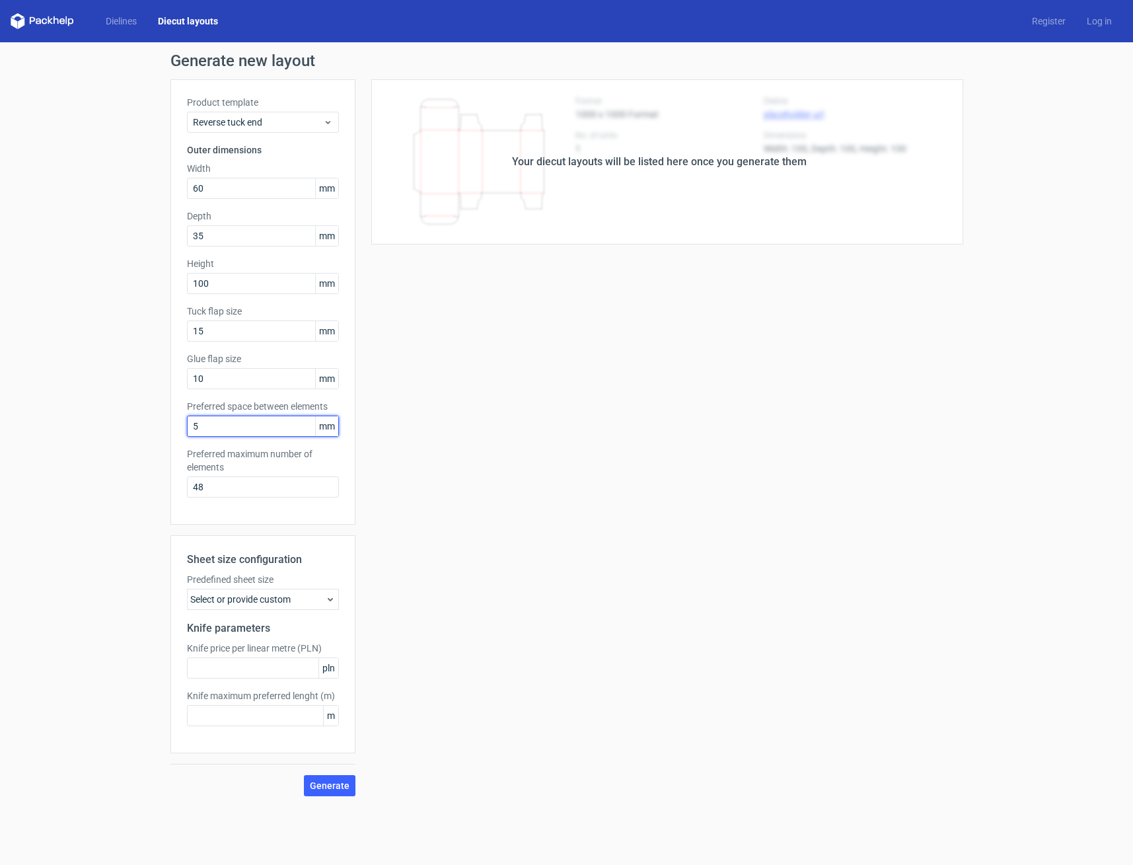
click at [203, 426] on input "5" at bounding box center [263, 425] width 152 height 21
drag, startPoint x: 207, startPoint y: 492, endPoint x: 149, endPoint y: 482, distance: 59.1
click at [152, 482] on div "Generate new layout Product template Reverse tuck end Outer dimensions Width 60…" at bounding box center [566, 424] width 1133 height 764
type input "1"
click at [343, 789] on span "Generate" at bounding box center [330, 785] width 40 height 9
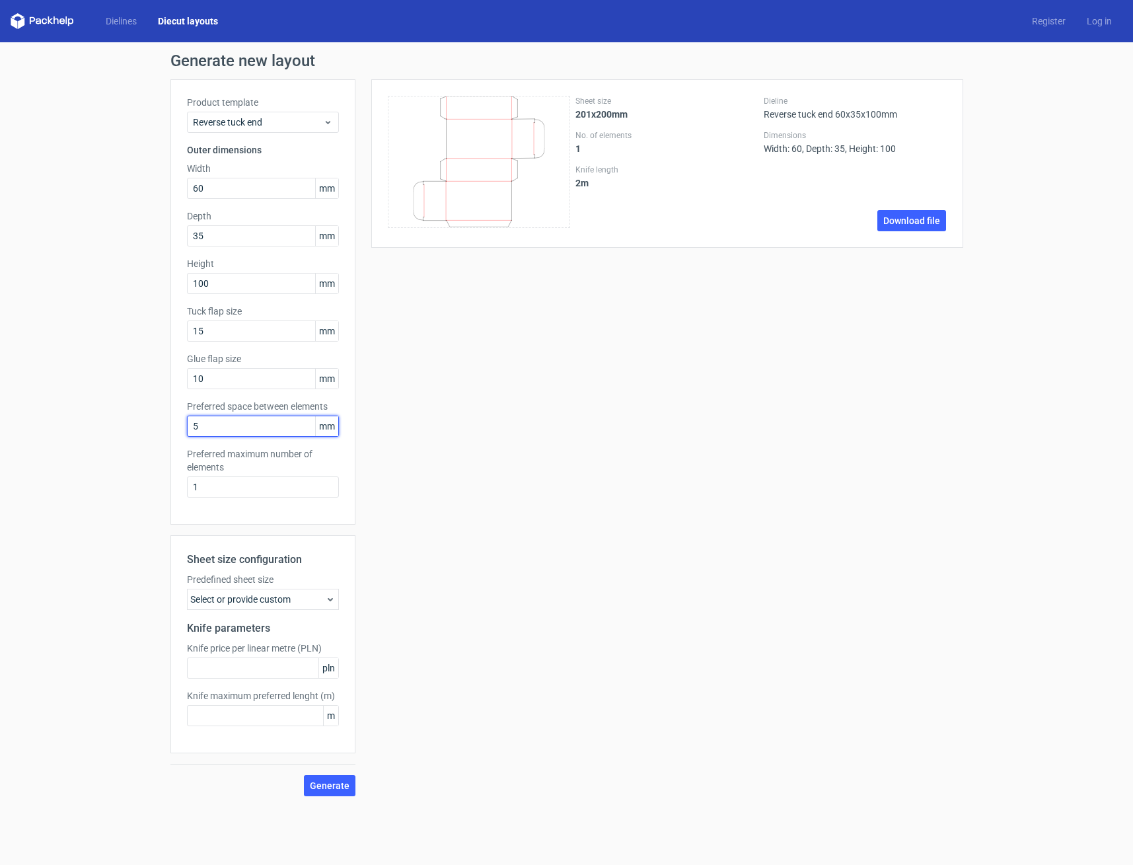
drag, startPoint x: 202, startPoint y: 427, endPoint x: 176, endPoint y: 425, distance: 26.5
click at [176, 425] on div "Product template Reverse tuck end Outer dimensions Width 60 mm Depth 35 mm Heig…" at bounding box center [262, 301] width 185 height 445
type input "2"
click at [332, 779] on button "Generate" at bounding box center [330, 785] width 52 height 21
click at [310, 594] on div "Select or provide custom" at bounding box center [263, 599] width 152 height 21
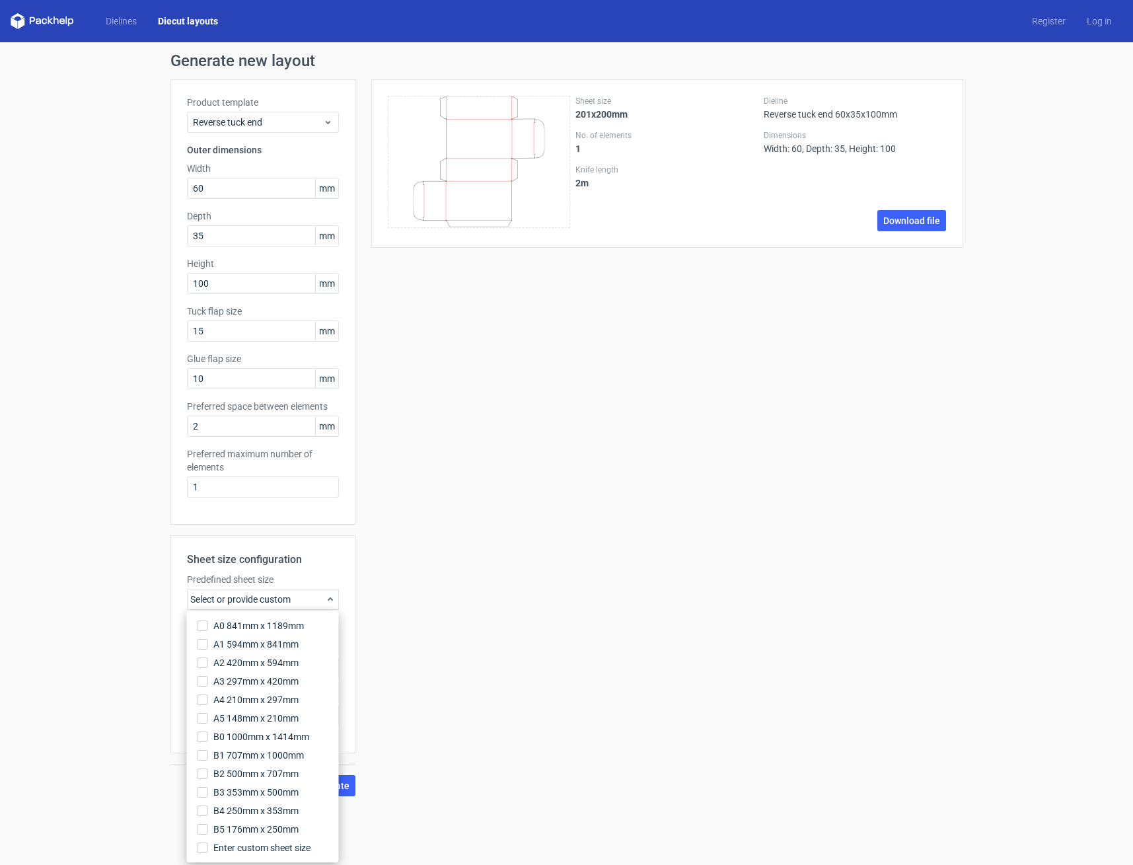
click at [458, 552] on div "Sheet size 201x200mm No. of elements 1 Knife length 2 m Dieline Reverse tuck en…" at bounding box center [659, 437] width 608 height 717
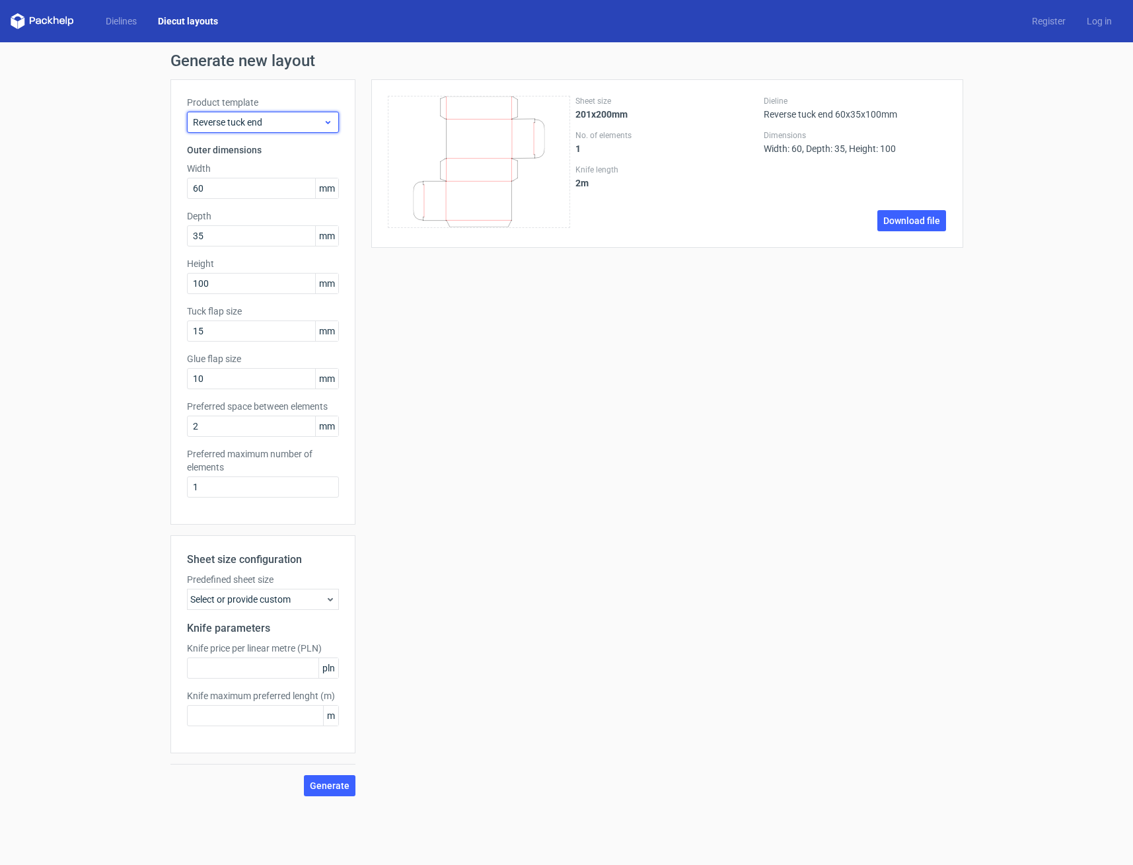
click at [293, 116] on span "Reverse tuck end" at bounding box center [258, 122] width 130 height 13
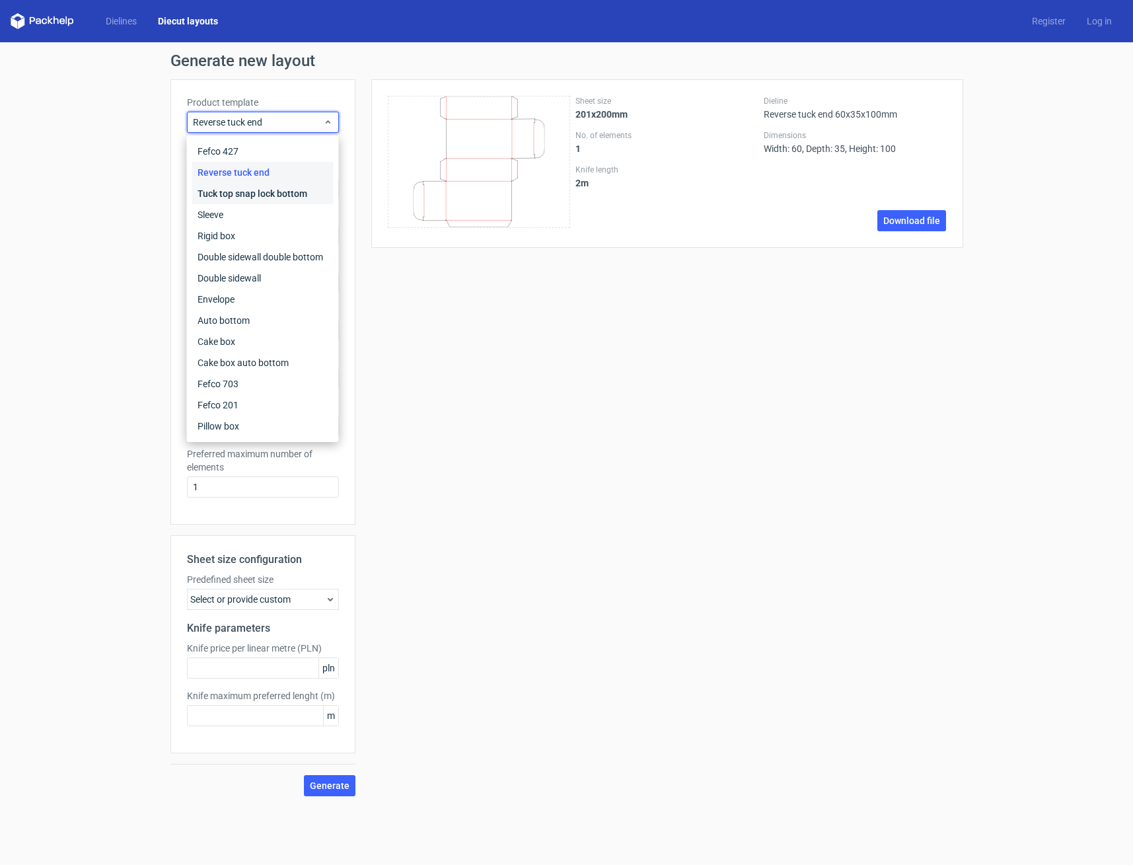
click at [281, 195] on div "Tuck top snap lock bottom" at bounding box center [262, 193] width 141 height 21
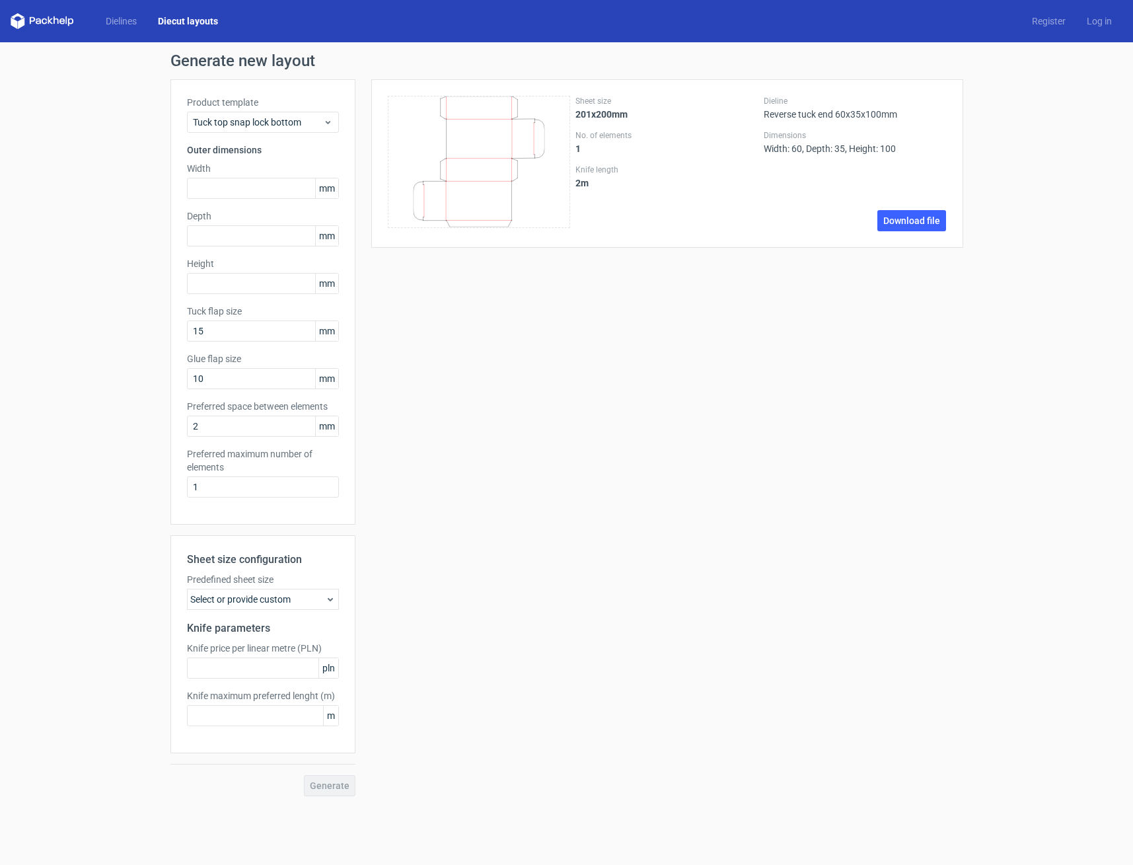
drag, startPoint x: 114, startPoint y: 17, endPoint x: 146, endPoint y: 29, distance: 33.9
click at [114, 18] on link "Dielines" at bounding box center [121, 21] width 52 height 13
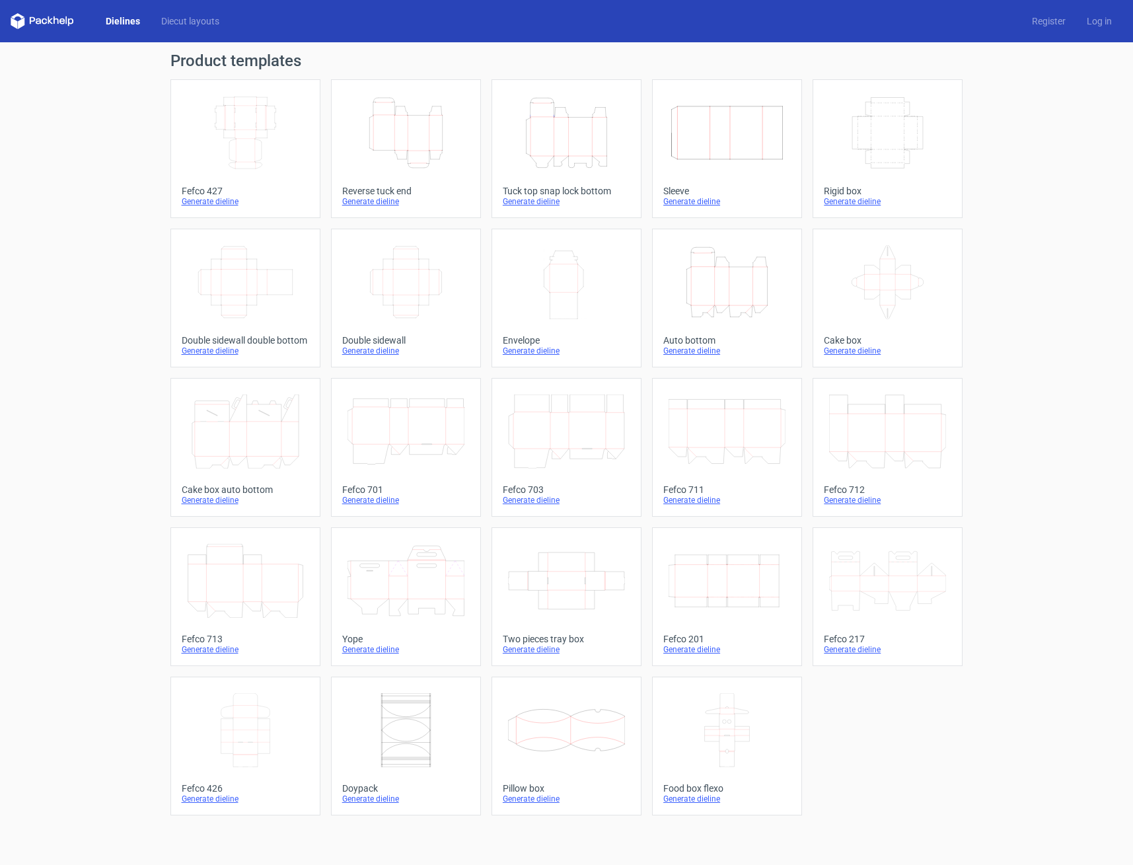
click at [414, 140] on icon "Height Depth Width" at bounding box center [405, 133] width 117 height 74
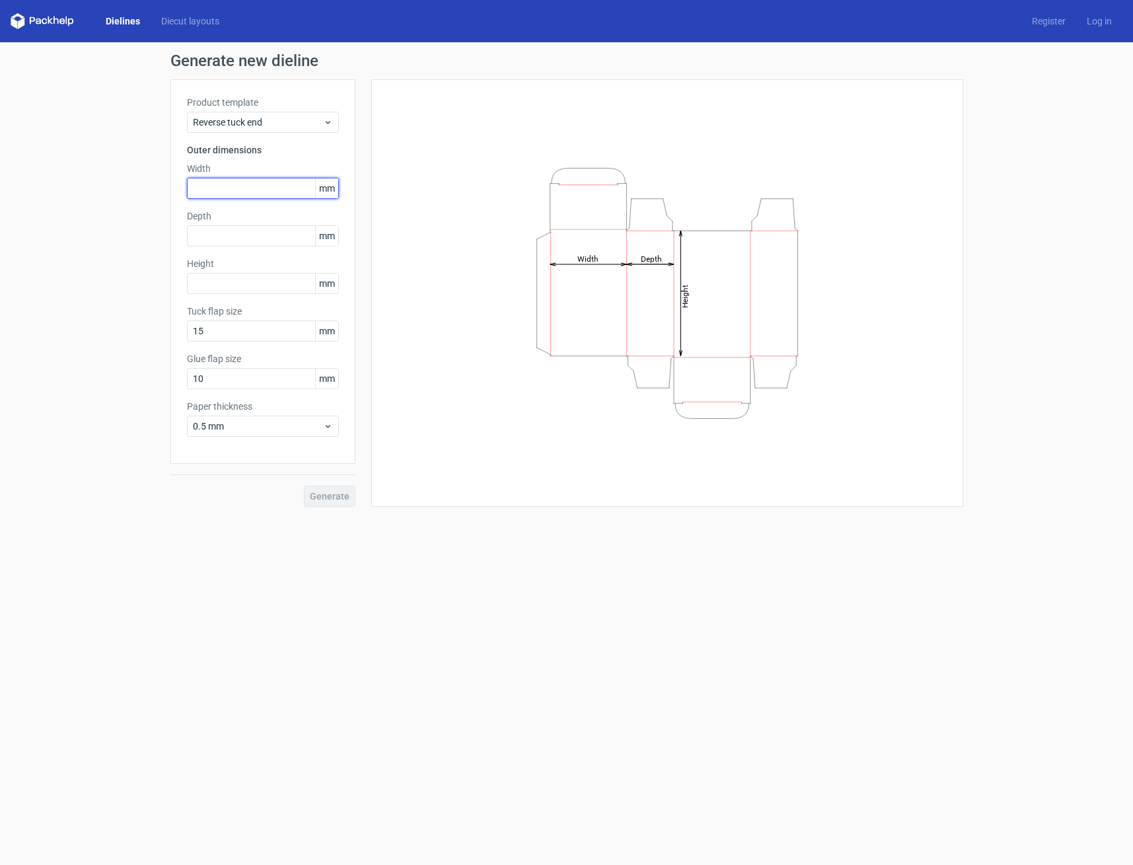
click at [232, 192] on input "text" at bounding box center [263, 188] width 152 height 21
type input "60"
type input "35"
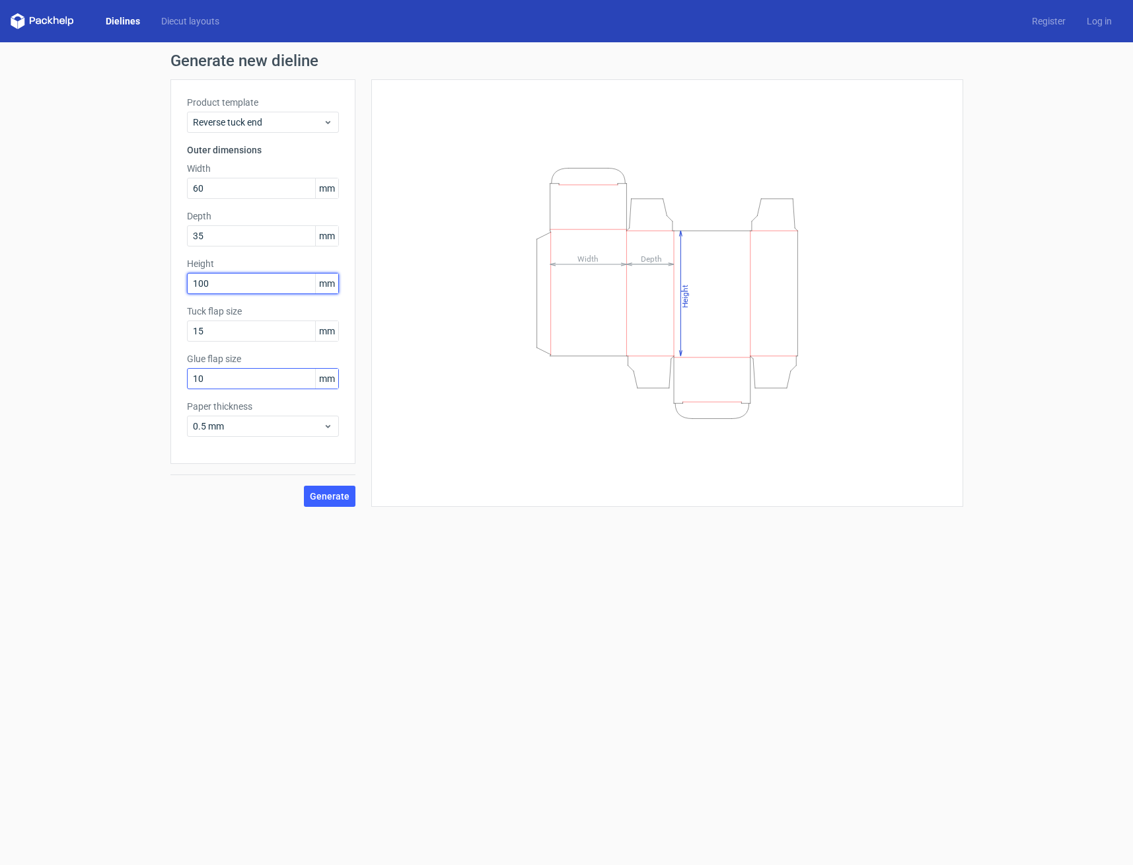
type input "100"
drag, startPoint x: 199, startPoint y: 374, endPoint x: 180, endPoint y: 373, distance: 19.2
click at [180, 373] on div "Product template Reverse tuck end Outer dimensions Width 60 mm Depth 35 mm Heig…" at bounding box center [262, 271] width 185 height 384
drag, startPoint x: 190, startPoint y: 376, endPoint x: 138, endPoint y: 365, distance: 53.4
click at [135, 369] on div "Generate new dieline Product template Reverse tuck end Outer dimensions Width 6…" at bounding box center [566, 279] width 1133 height 475
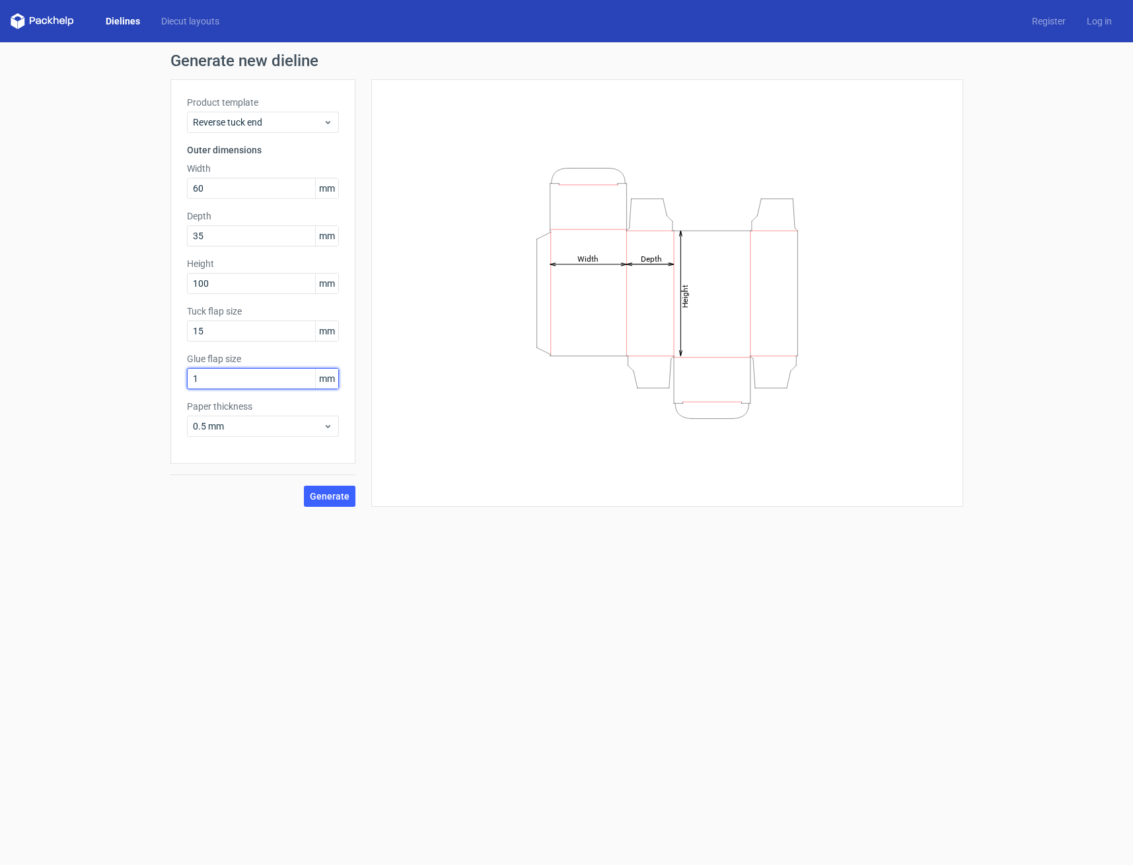
type input "1"
type input "20"
click at [324, 497] on span "Generate" at bounding box center [330, 495] width 40 height 9
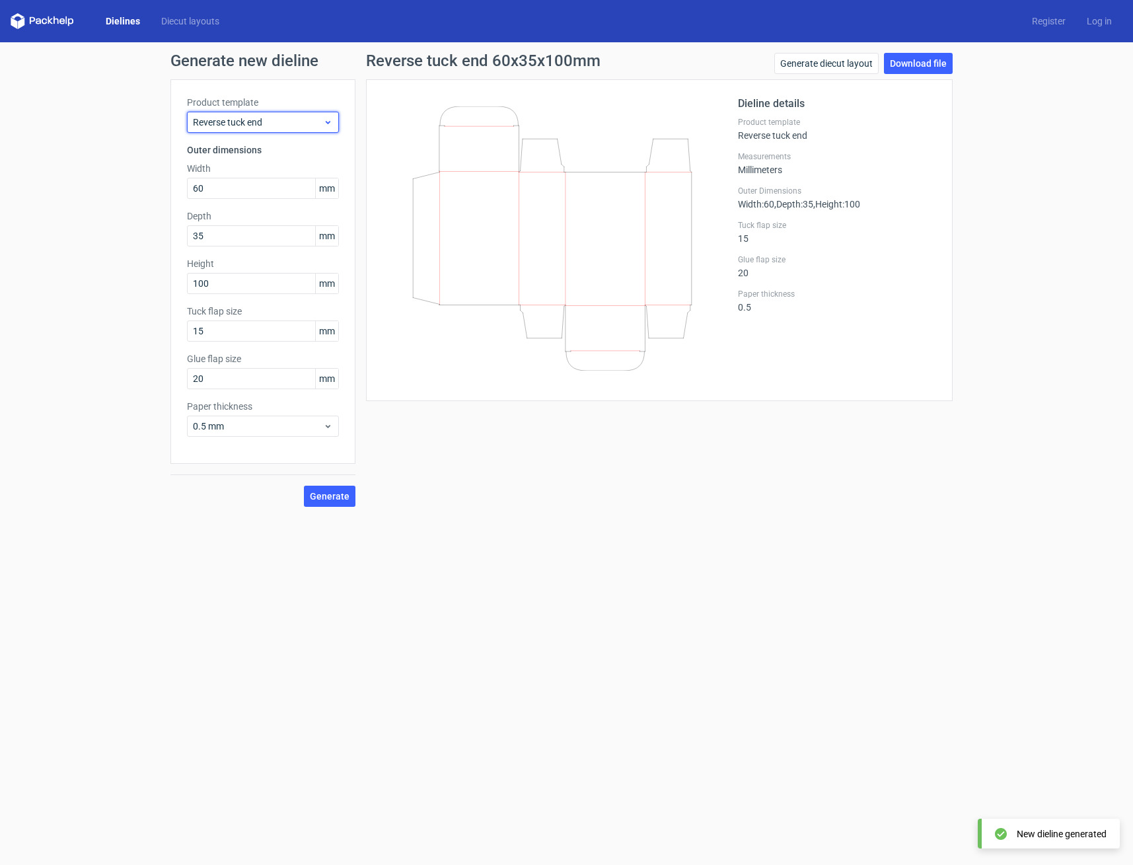
click at [310, 124] on span "Reverse tuck end" at bounding box center [258, 122] width 130 height 13
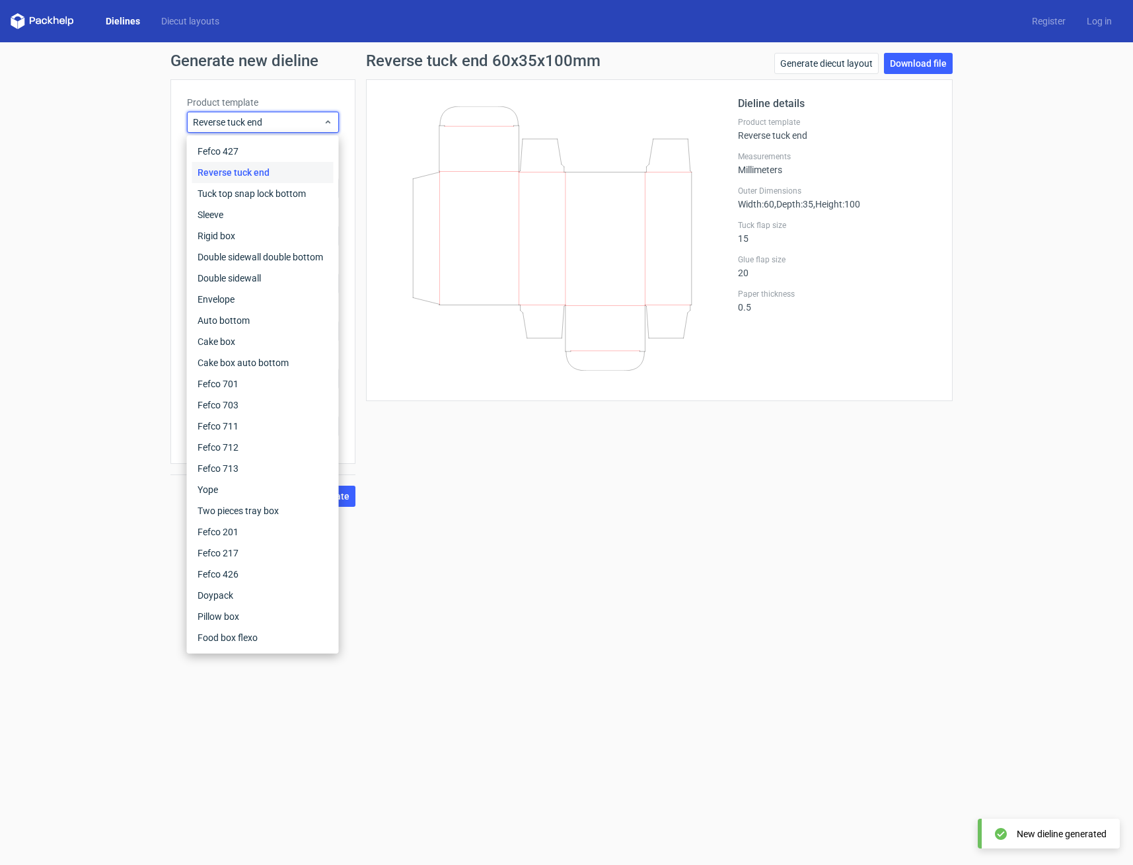
drag, startPoint x: 544, startPoint y: 520, endPoint x: 542, endPoint y: 509, distance: 11.4
click at [544, 519] on form "Generate new dieline Product template Reverse tuck end Outer dimensions Width 6…" at bounding box center [566, 453] width 1133 height 822
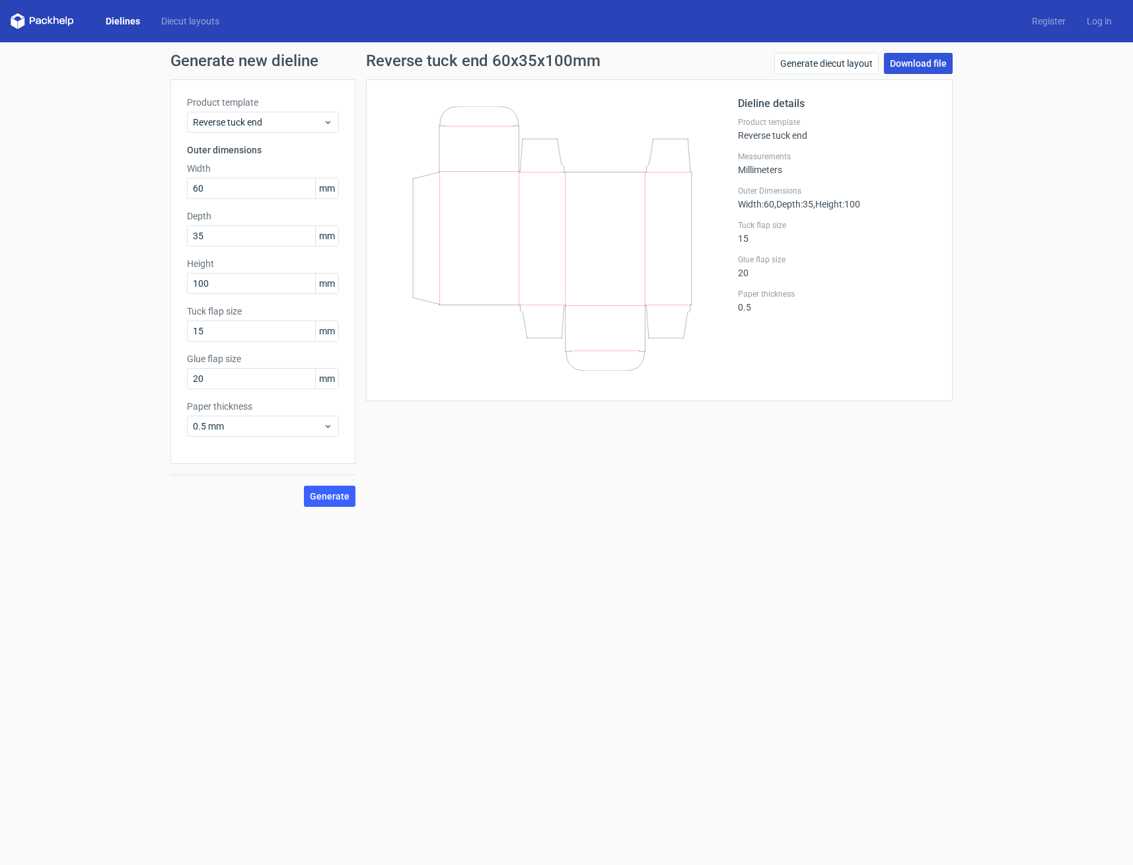
click at [915, 63] on link "Download file" at bounding box center [918, 63] width 69 height 21
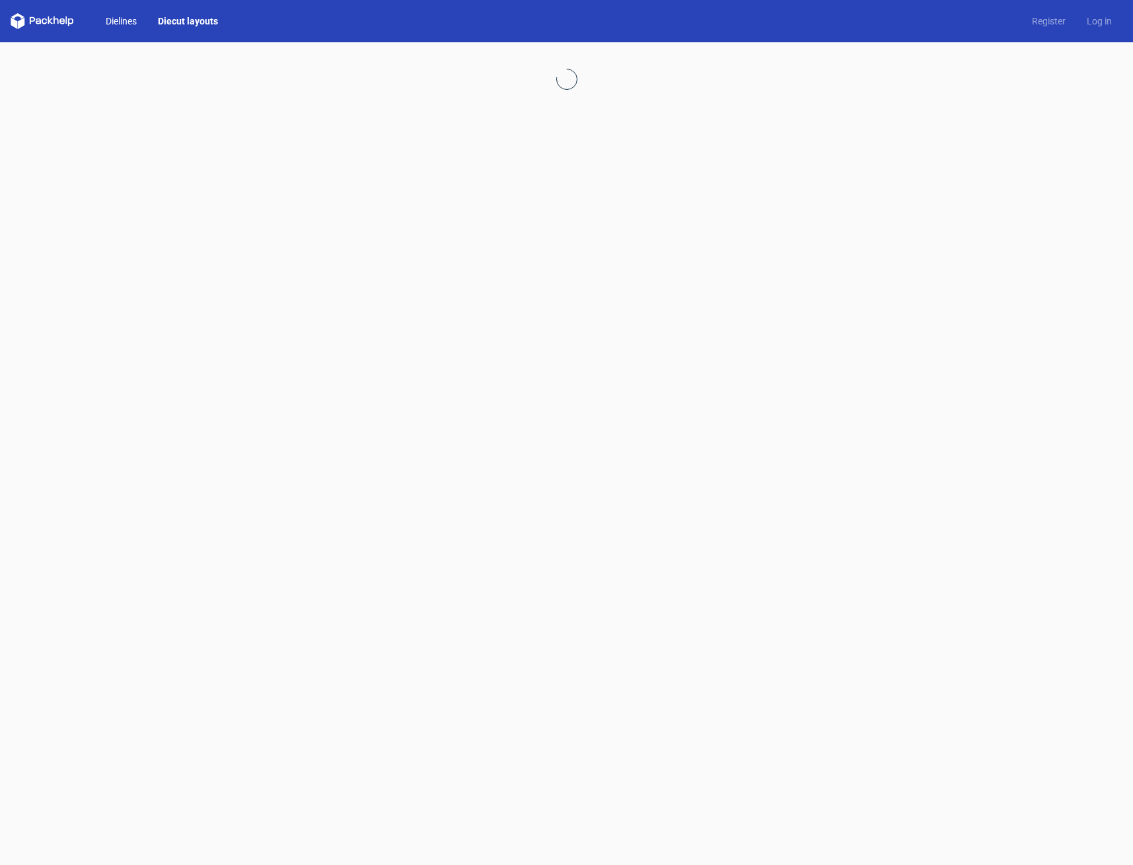
click at [128, 19] on link "Dielines" at bounding box center [121, 21] width 52 height 13
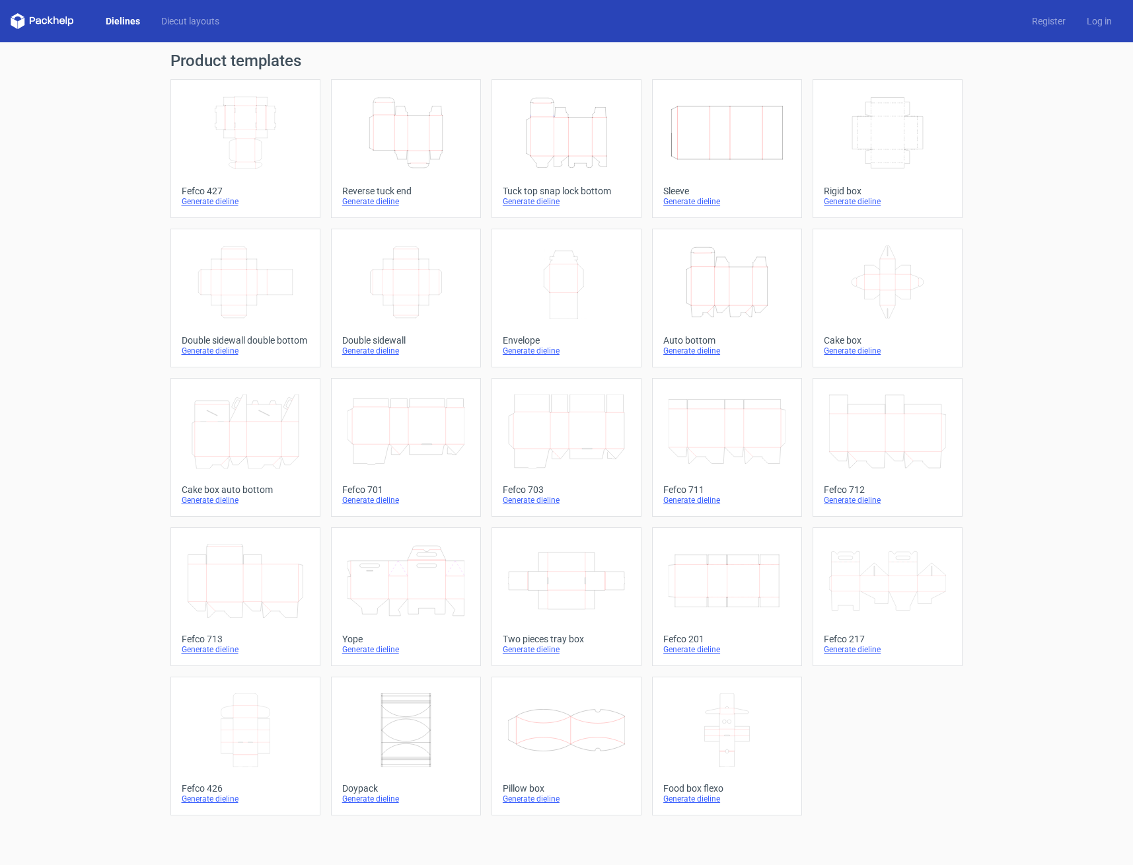
click at [582, 131] on icon "Height Depth Width" at bounding box center [566, 133] width 117 height 74
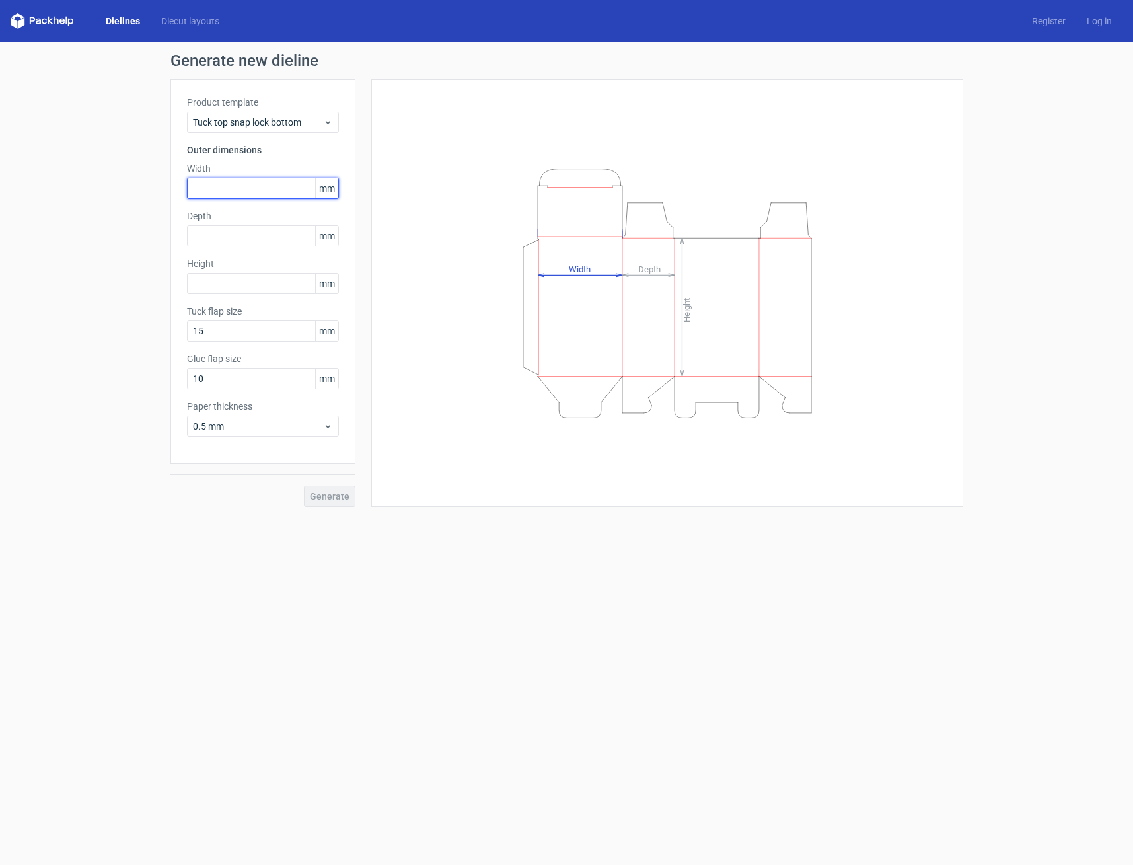
click at [207, 186] on input "text" at bounding box center [263, 188] width 152 height 21
type input "60"
type input "35"
type input "100"
drag, startPoint x: 209, startPoint y: 381, endPoint x: 164, endPoint y: 376, distance: 44.5
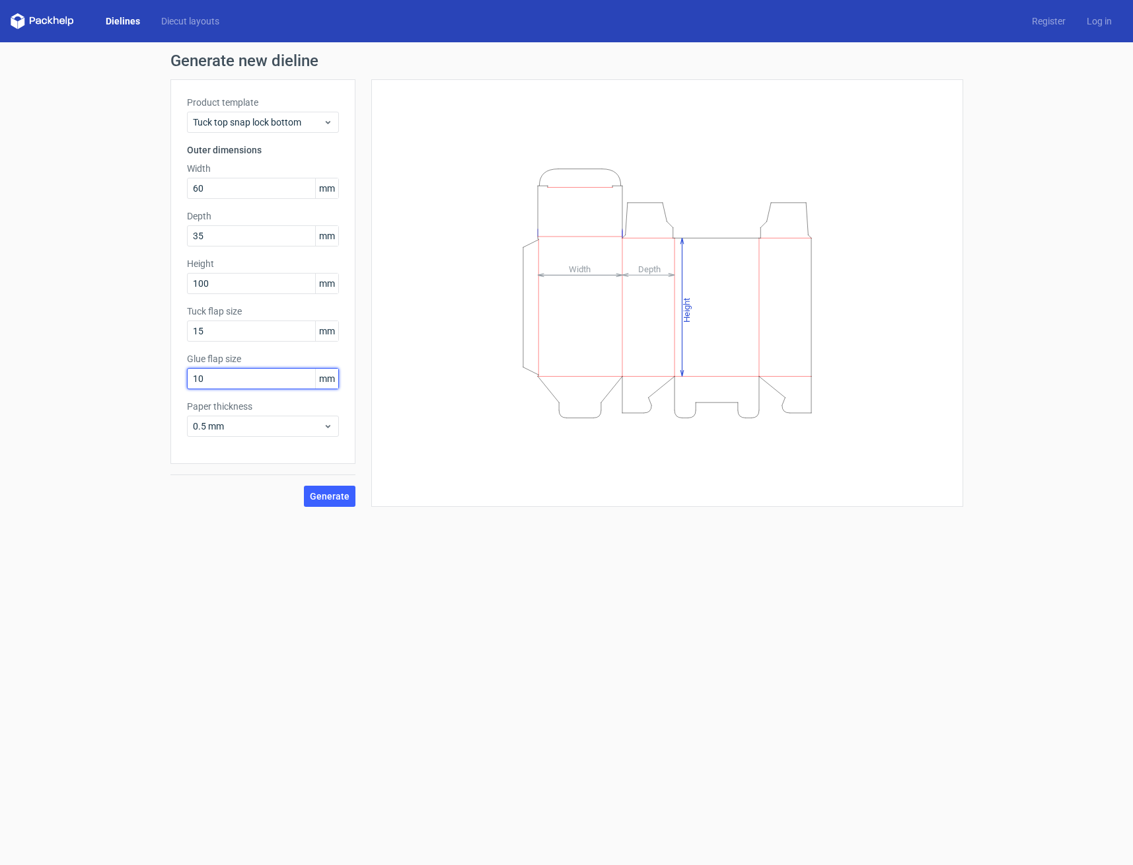
click at [168, 381] on div "Generate new dieline Product template Tuck top snap lock bottom Outer dimension…" at bounding box center [566, 279] width 1133 height 475
type input "3"
type input "20"
click at [316, 506] on div "Generate new dieline Product template Tuck top snap lock bottom Outer dimension…" at bounding box center [566, 279] width 1133 height 475
click at [322, 495] on span "Generate" at bounding box center [330, 495] width 40 height 9
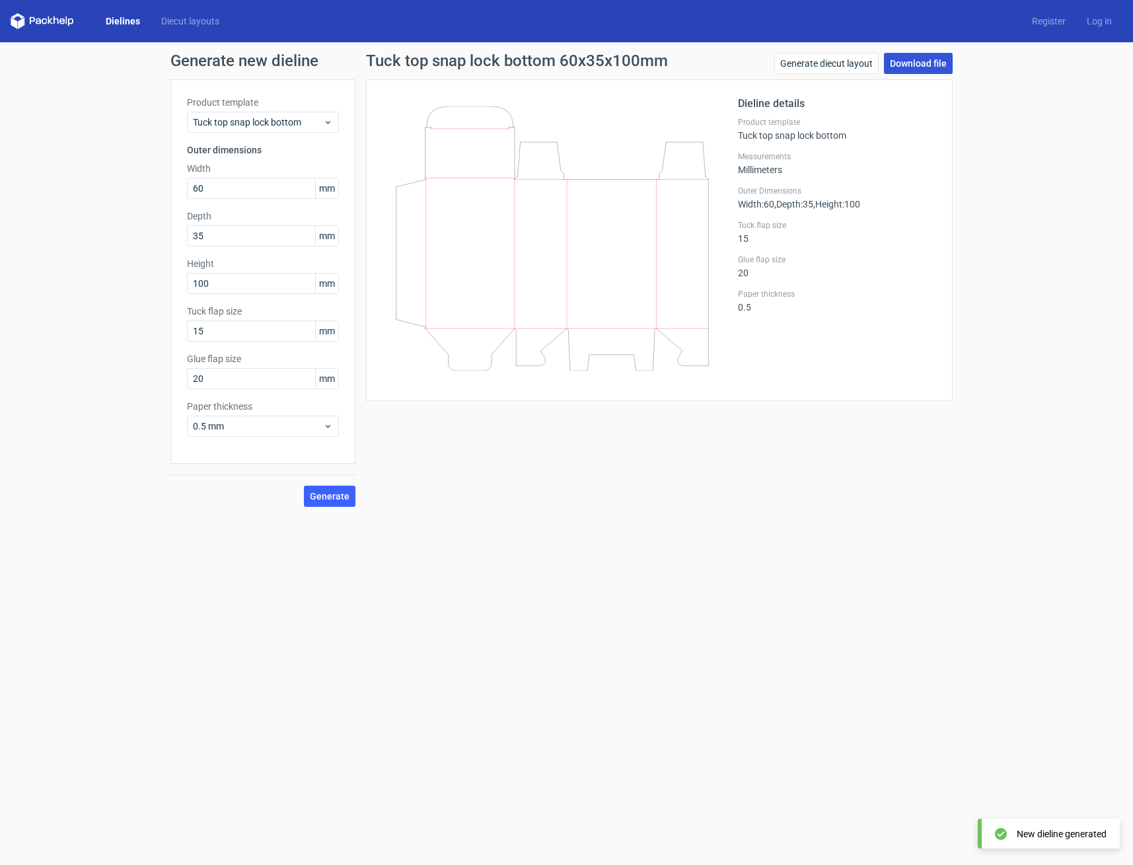
click at [919, 61] on link "Download file" at bounding box center [918, 63] width 69 height 21
click at [120, 20] on link "Dielines" at bounding box center [122, 21] width 55 height 13
